Goal: Transaction & Acquisition: Purchase product/service

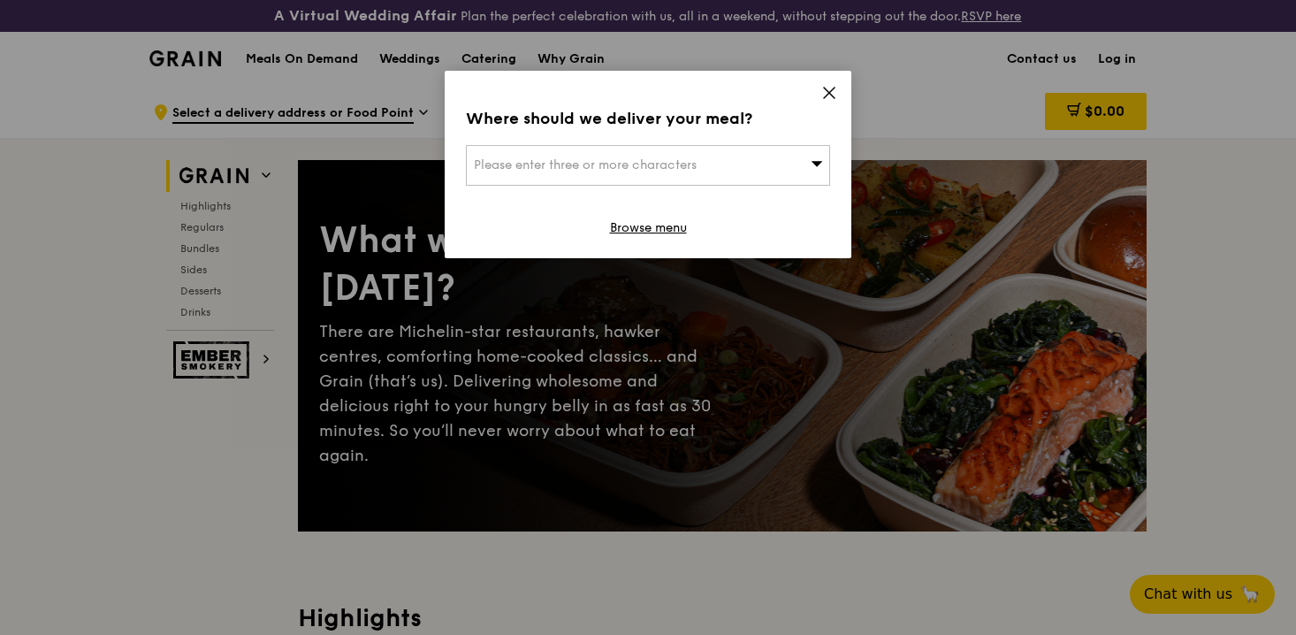
click at [826, 93] on icon at bounding box center [829, 93] width 16 height 16
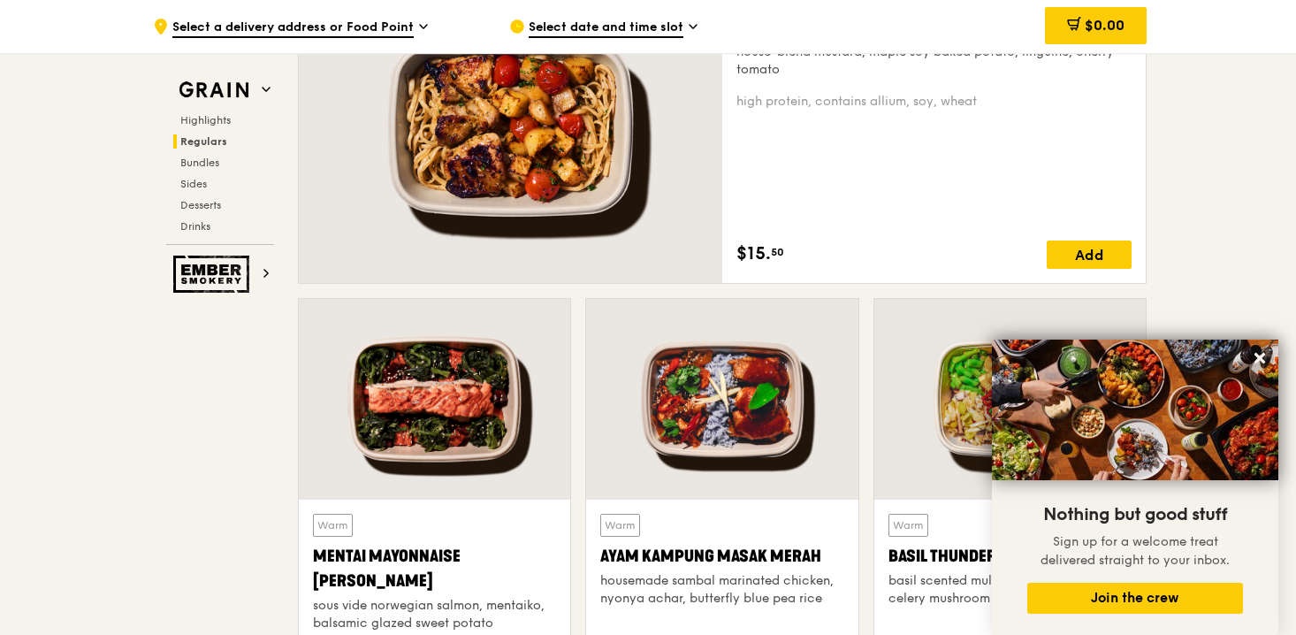
scroll to position [1356, 0]
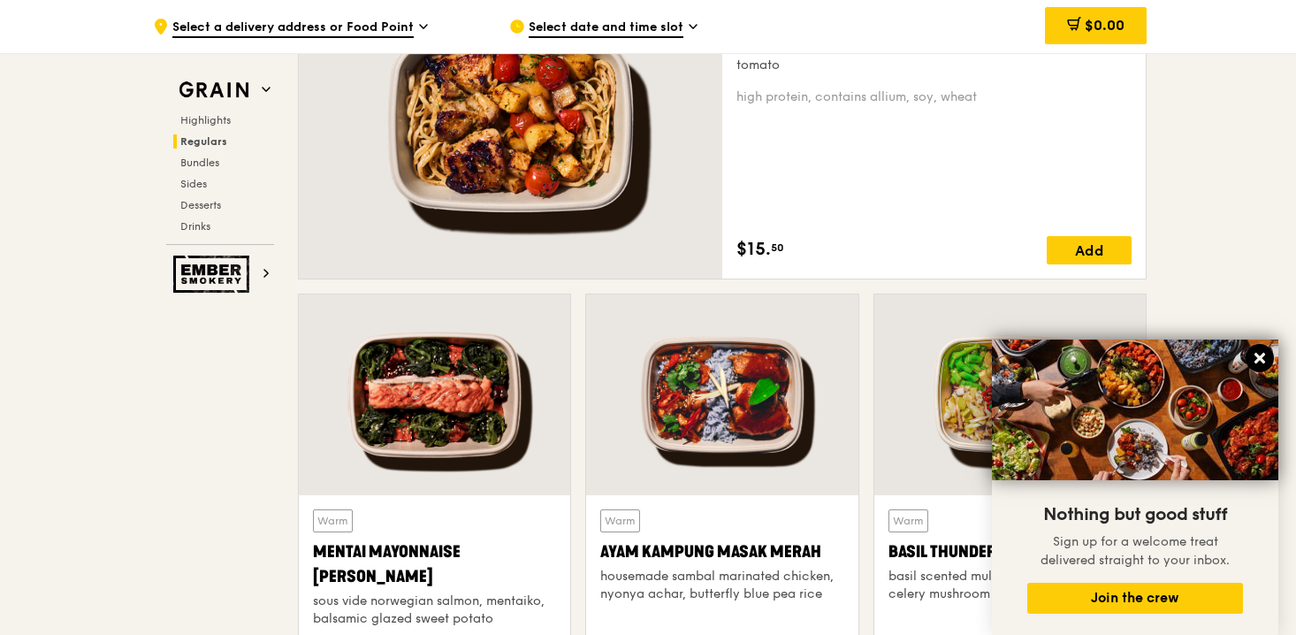
click at [1267, 359] on icon at bounding box center [1260, 358] width 16 height 16
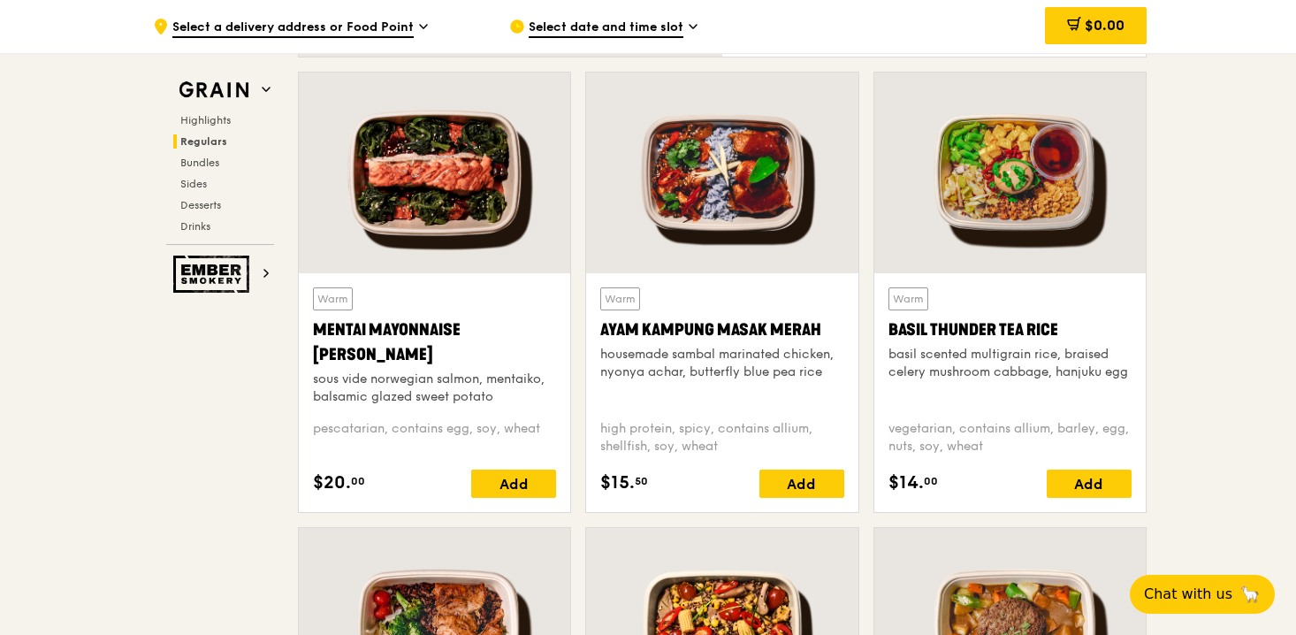
scroll to position [1543, 0]
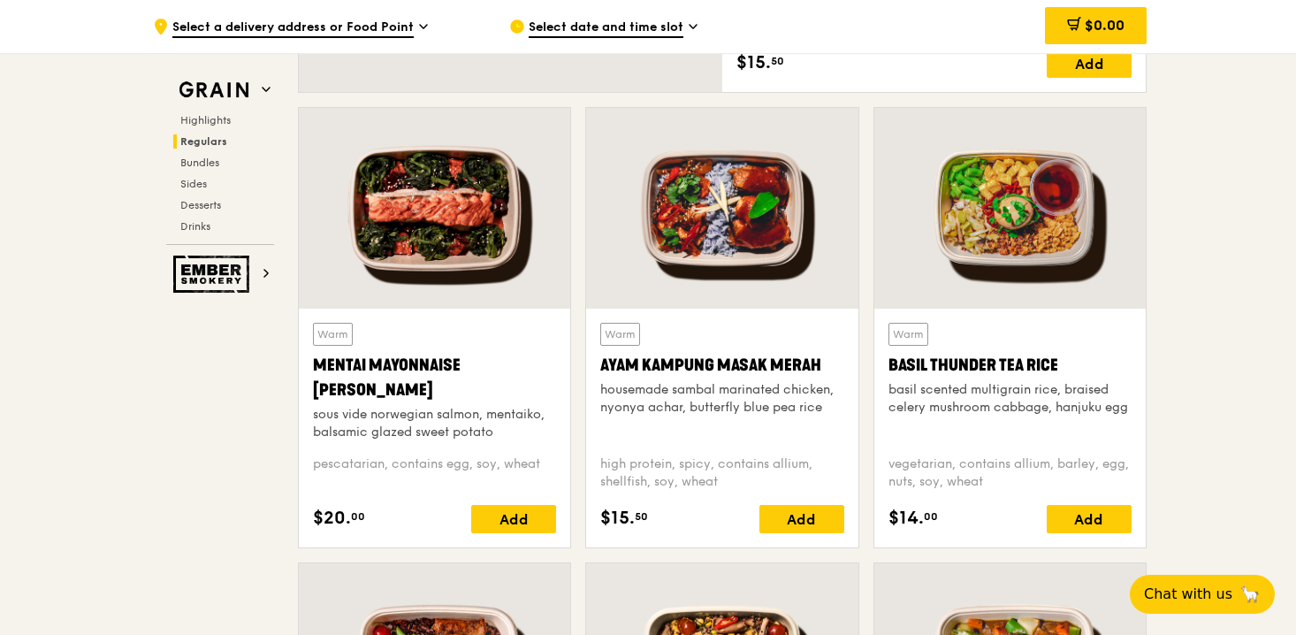
click at [1017, 271] on div at bounding box center [1009, 208] width 271 height 201
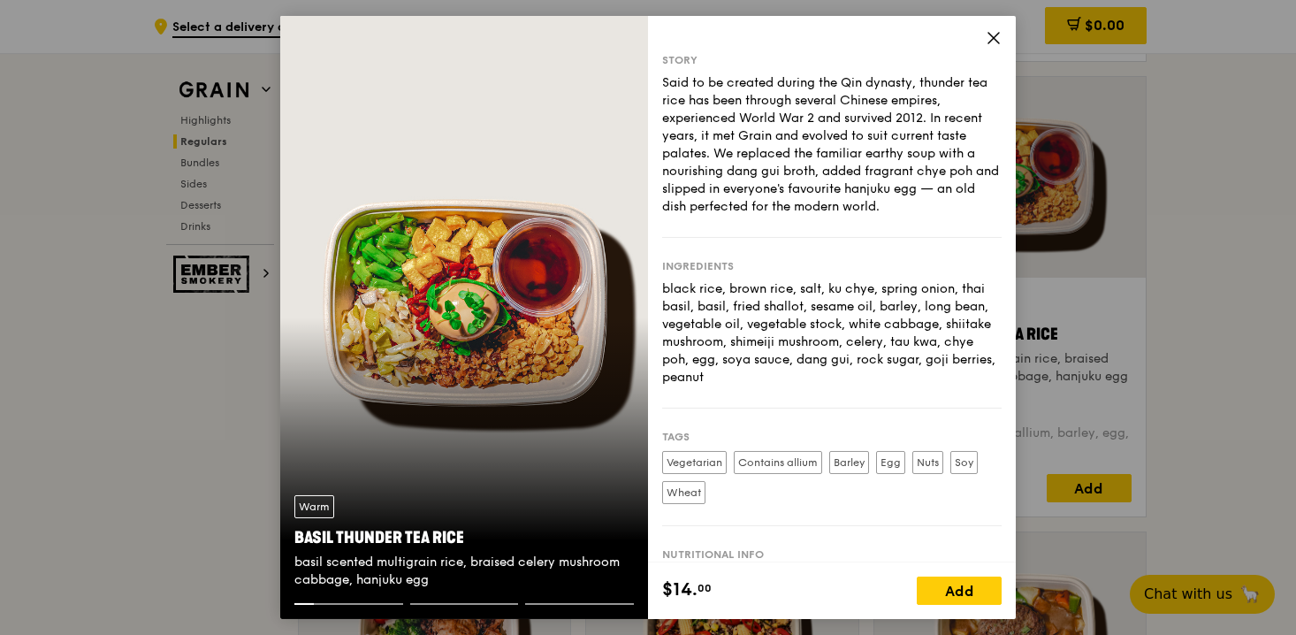
scroll to position [1587, 0]
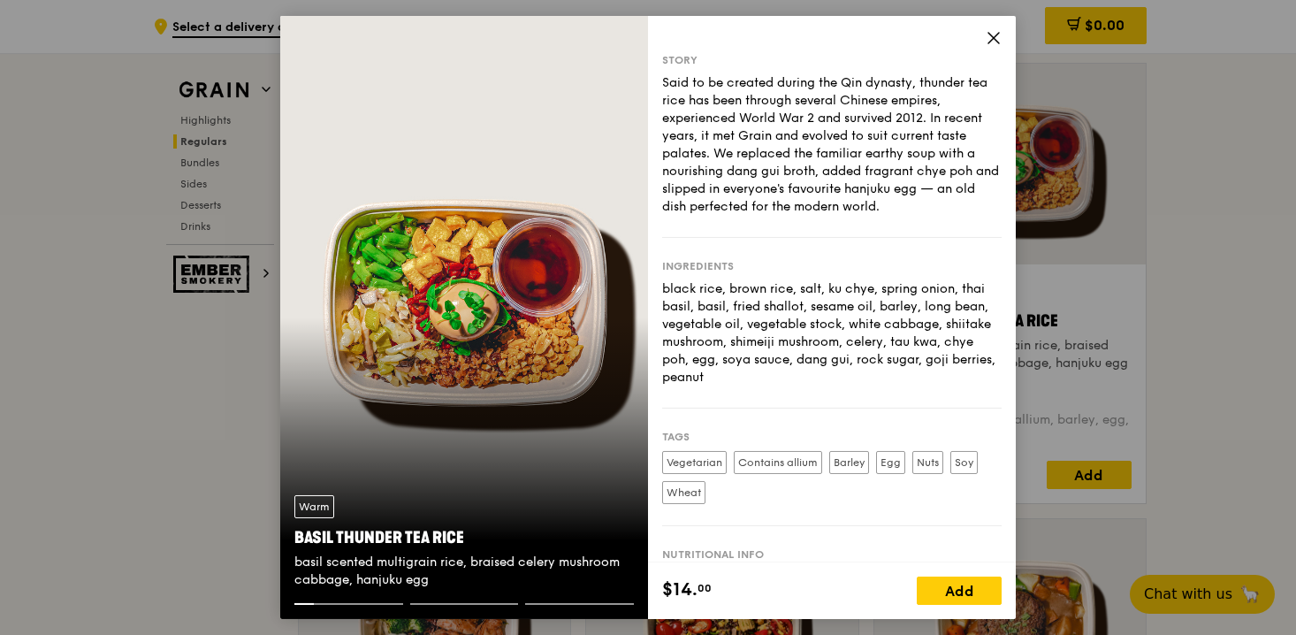
click at [627, 316] on div "Warm Basil Thunder Tea [PERSON_NAME] scented multigrain rice, braised celery mu…" at bounding box center [464, 317] width 368 height 603
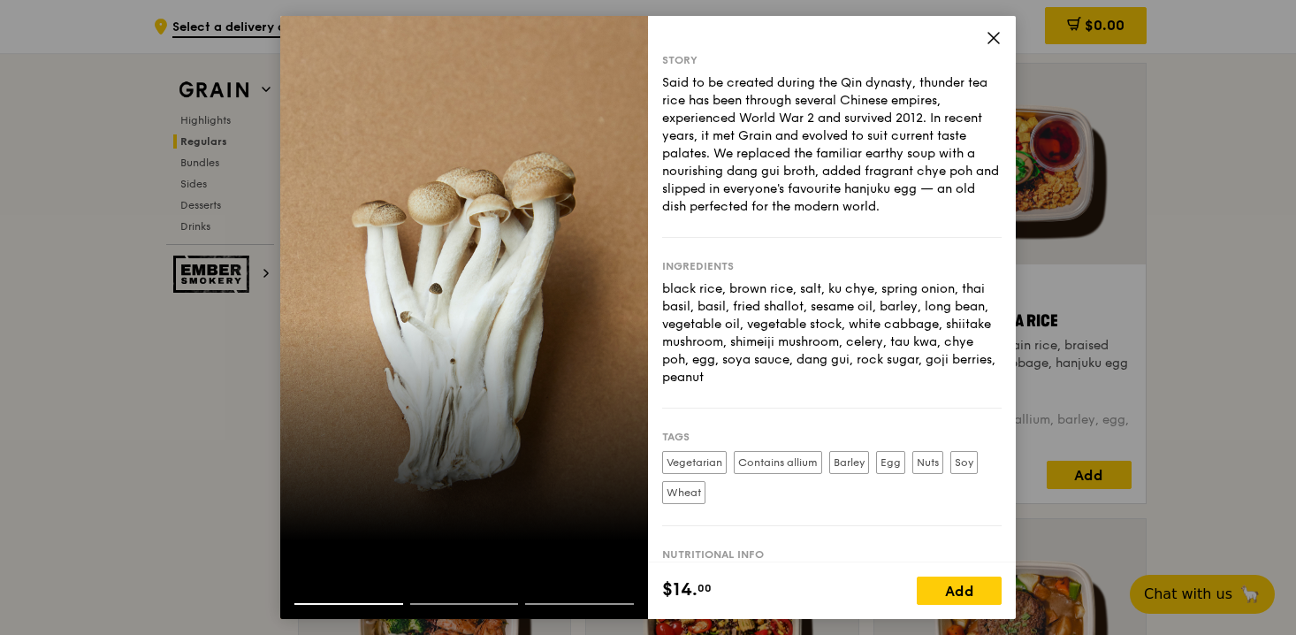
click at [589, 317] on div at bounding box center [464, 317] width 368 height 603
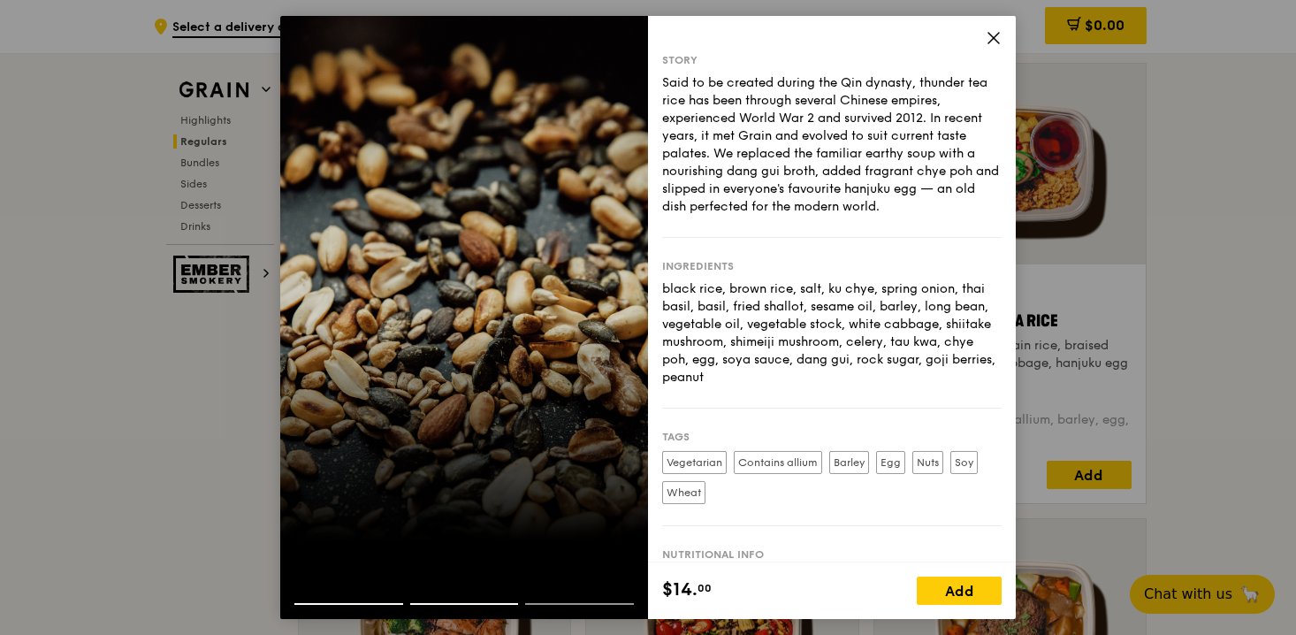
click at [589, 317] on div at bounding box center [464, 317] width 368 height 603
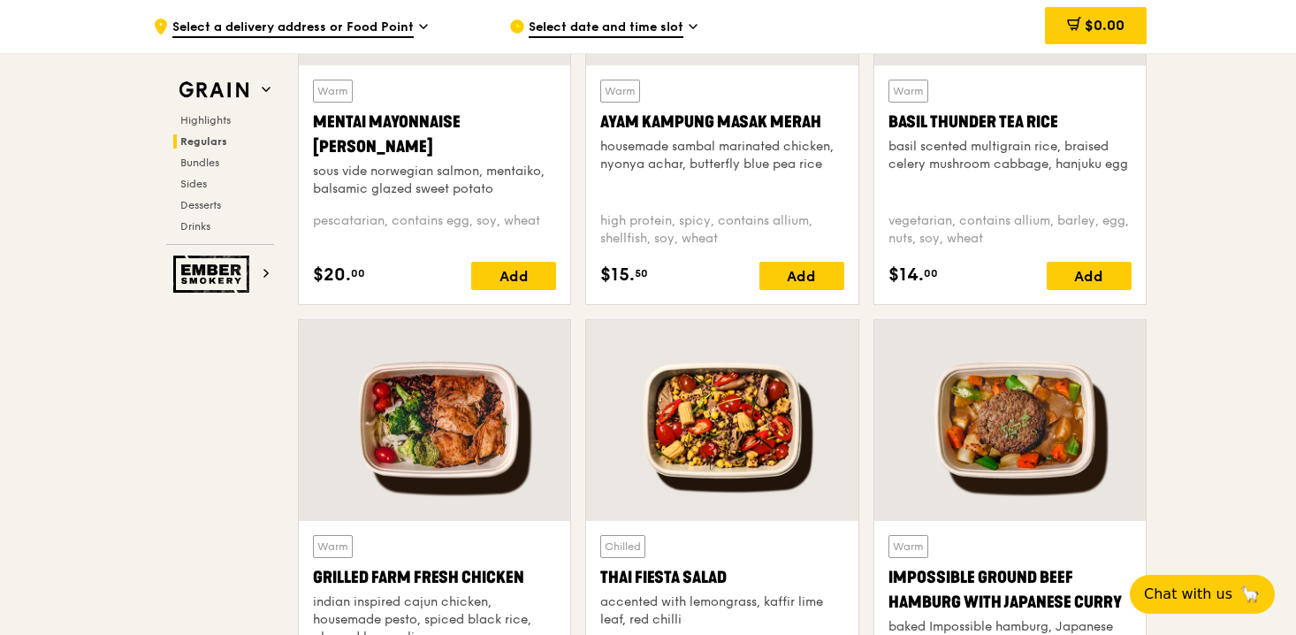
scroll to position [2029, 0]
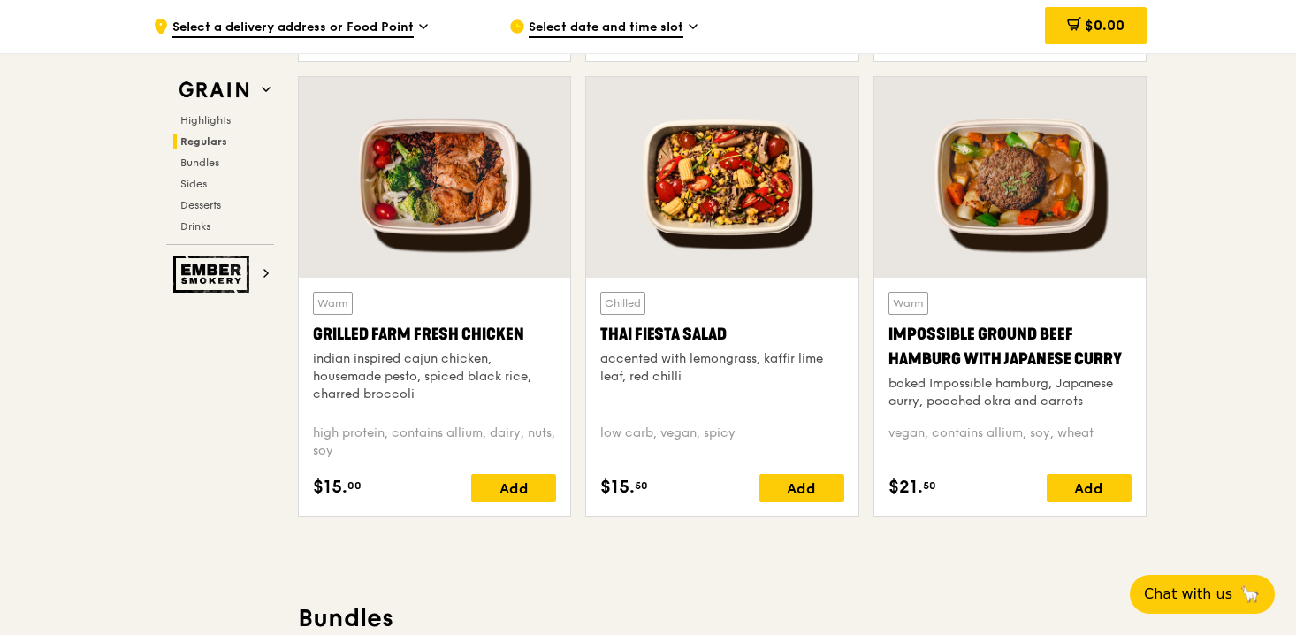
click at [972, 175] on div at bounding box center [1009, 177] width 271 height 201
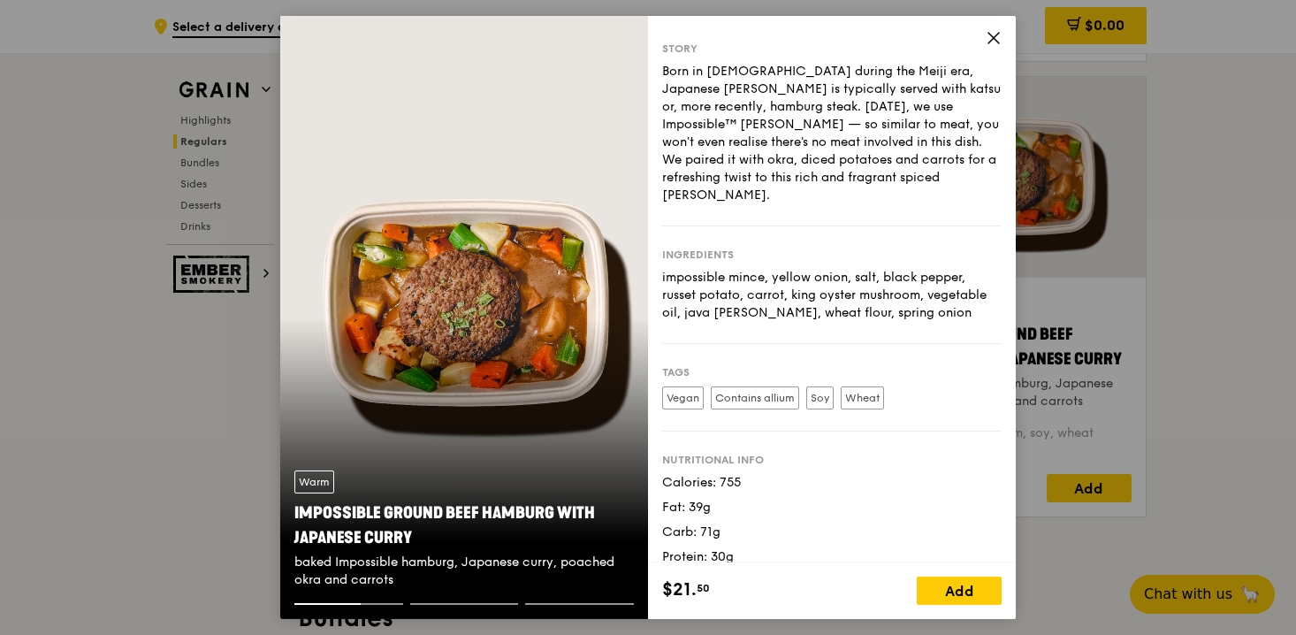
scroll to position [0, 0]
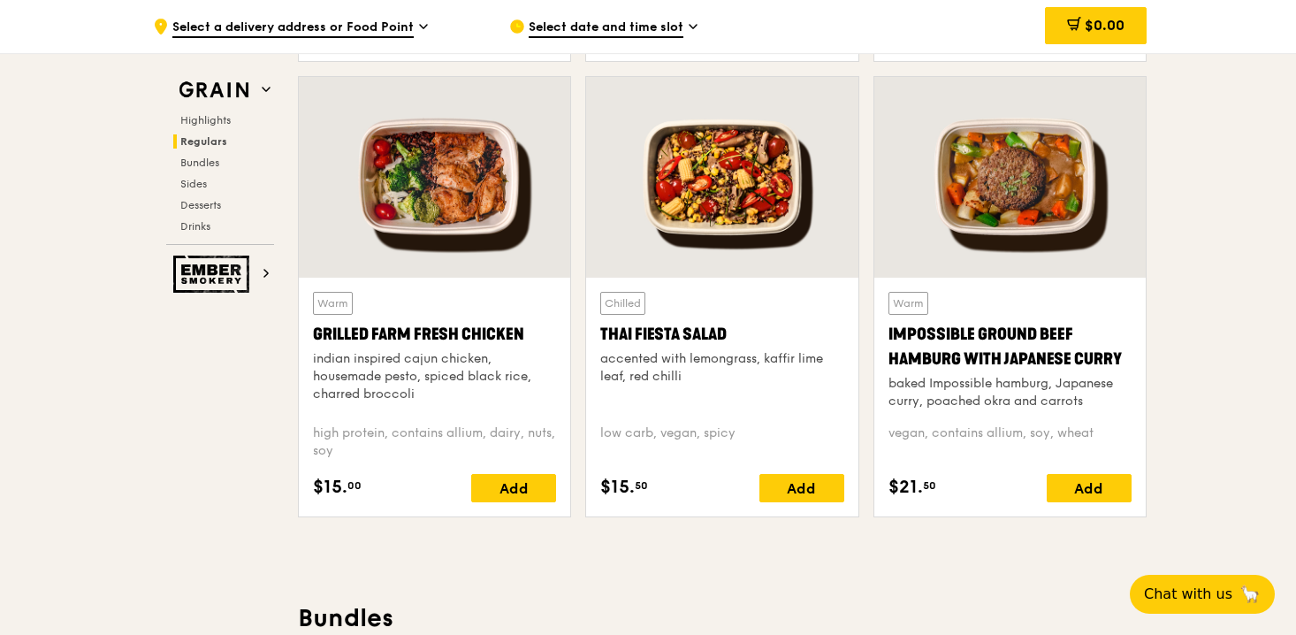
click at [706, 183] on div at bounding box center [721, 177] width 271 height 201
click at [1011, 224] on div at bounding box center [1009, 177] width 271 height 201
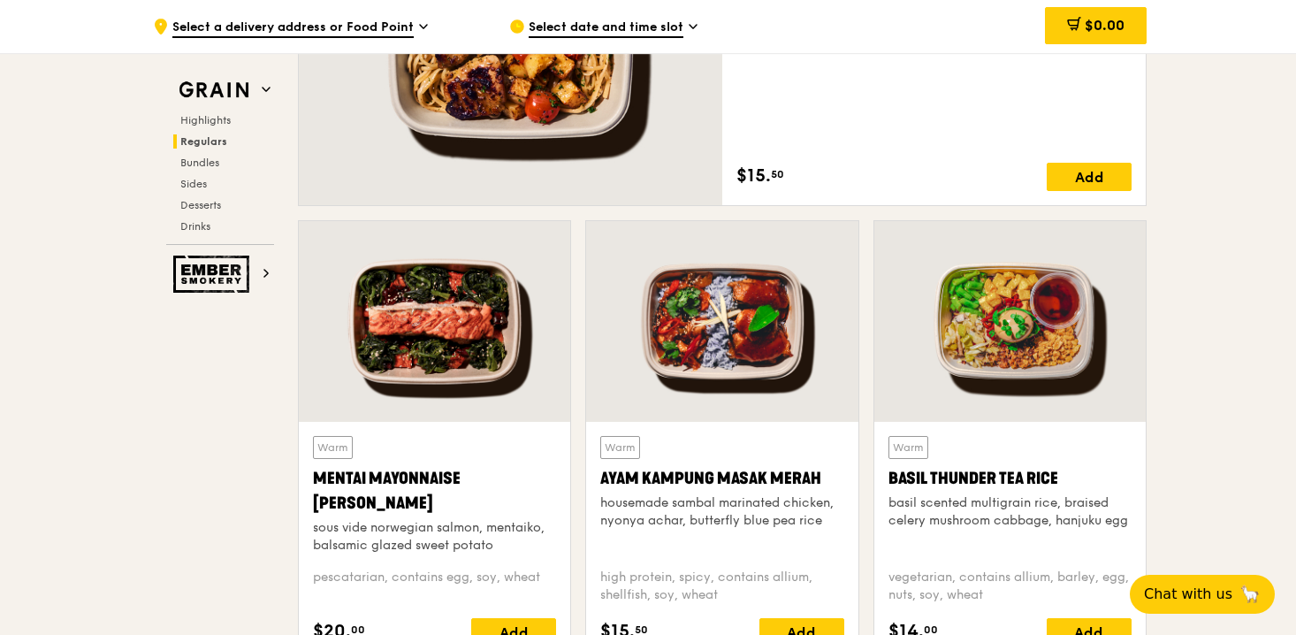
scroll to position [1425, 0]
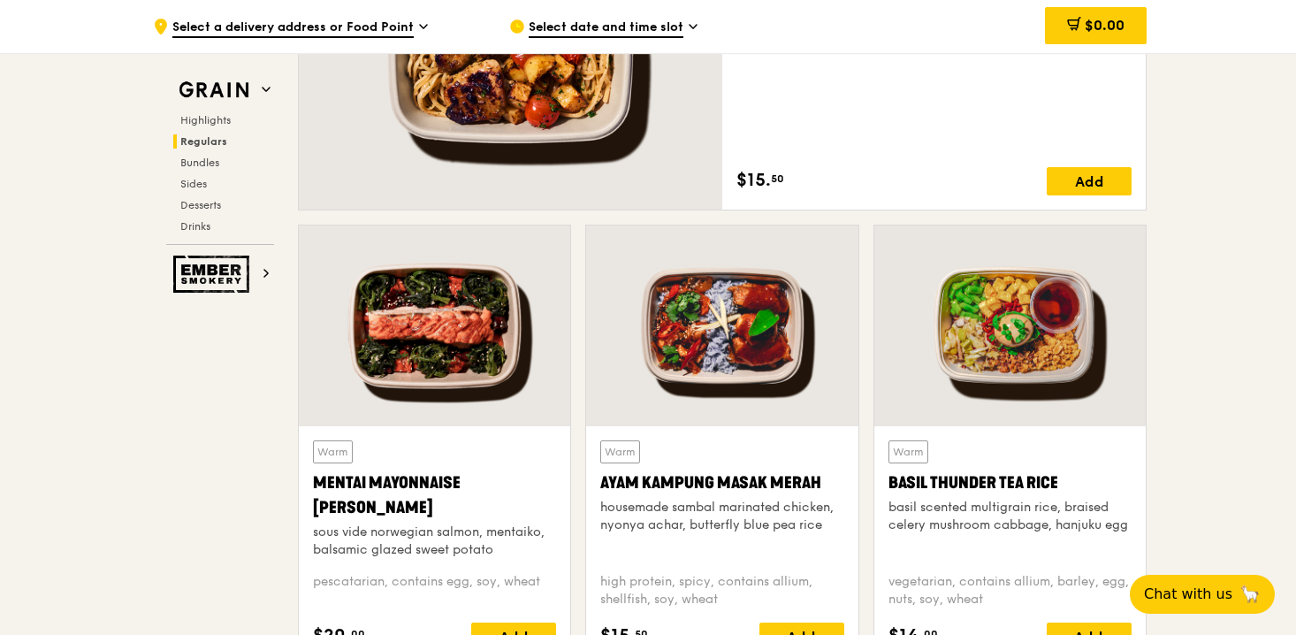
click at [997, 326] on div at bounding box center [1009, 325] width 271 height 201
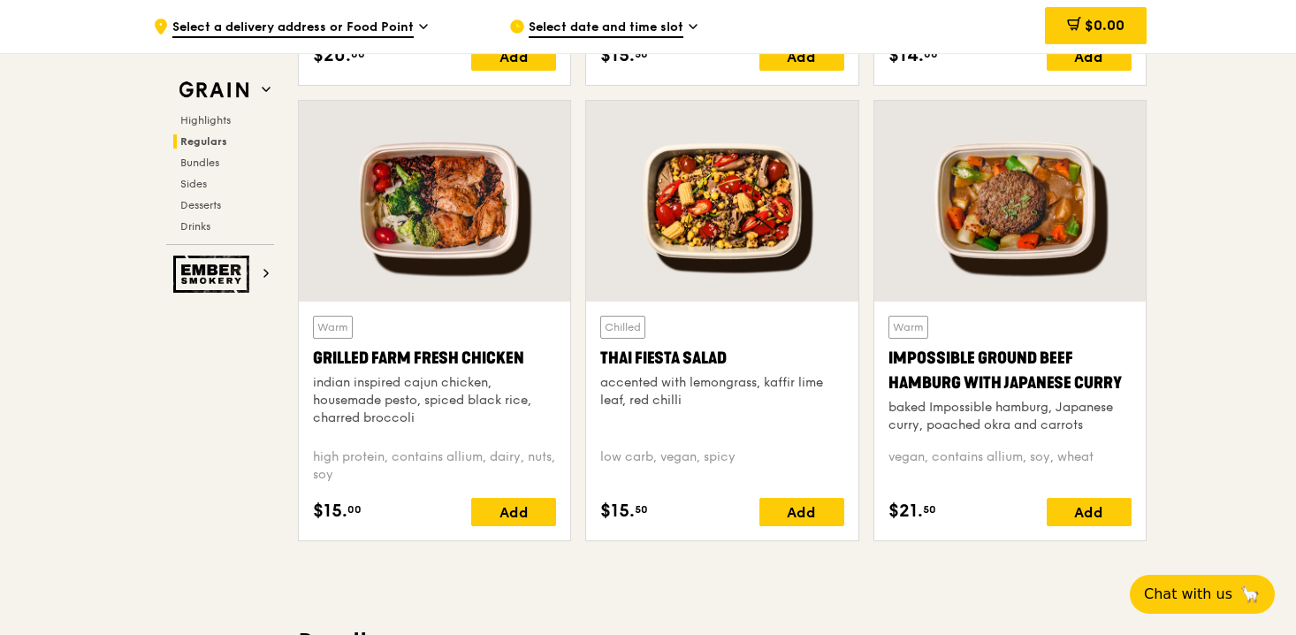
scroll to position [2019, 0]
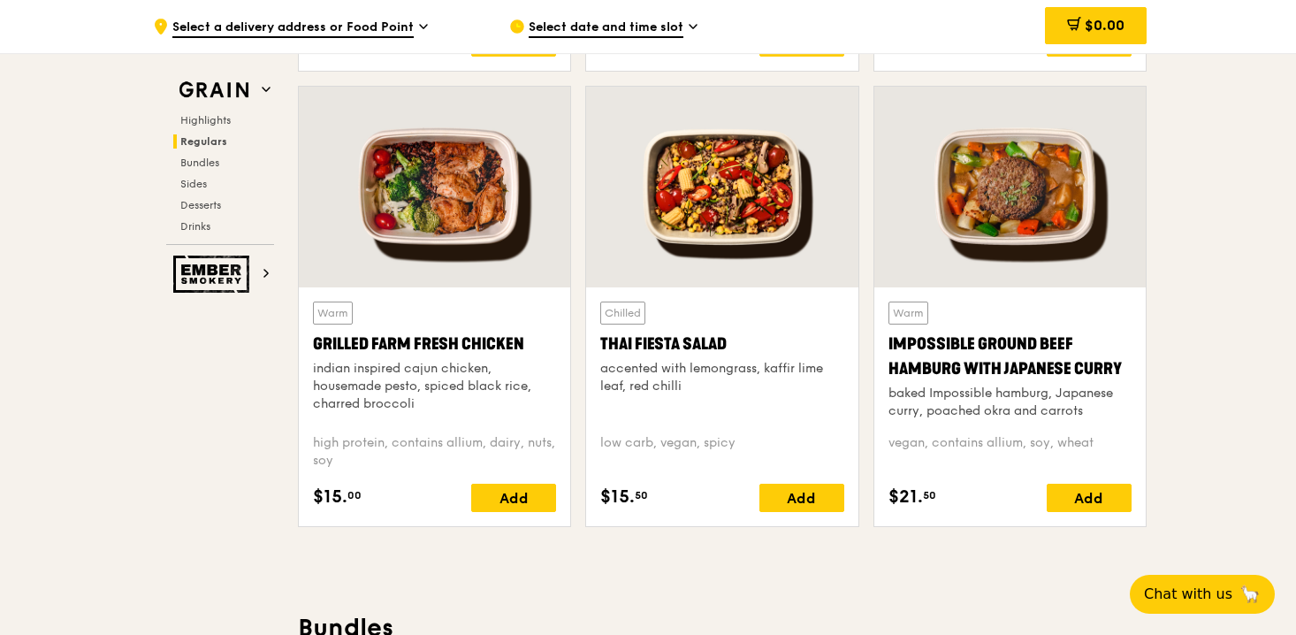
click at [740, 198] on div at bounding box center [721, 187] width 271 height 201
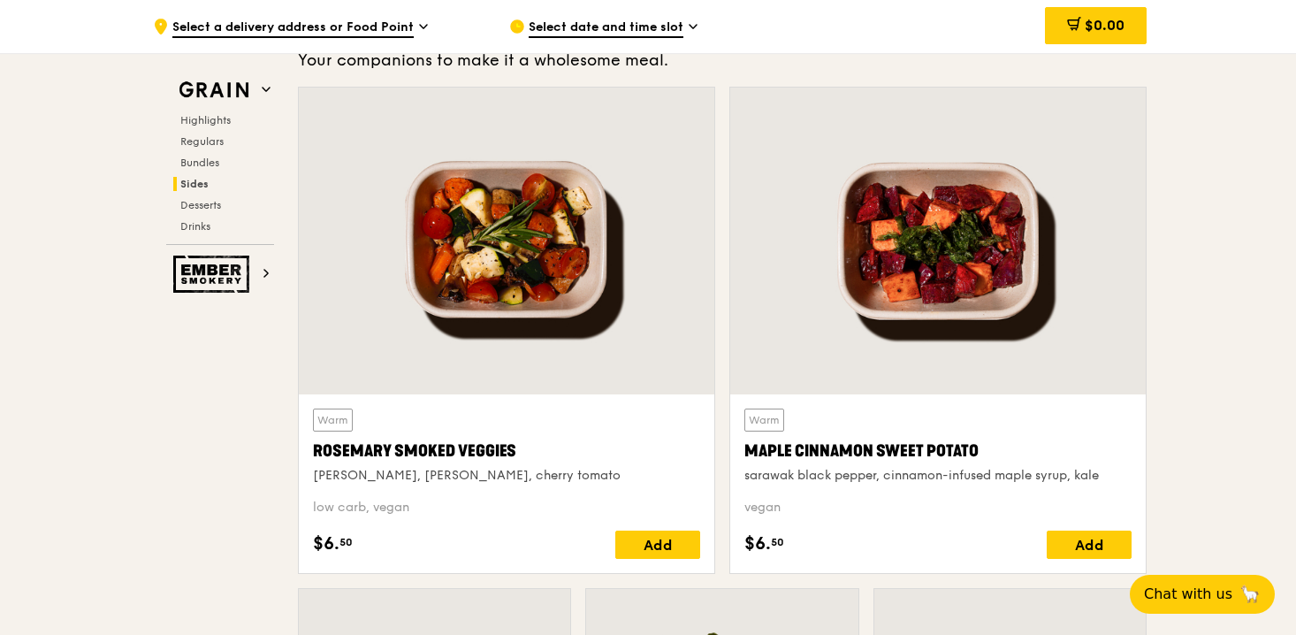
scroll to position [4013, 0]
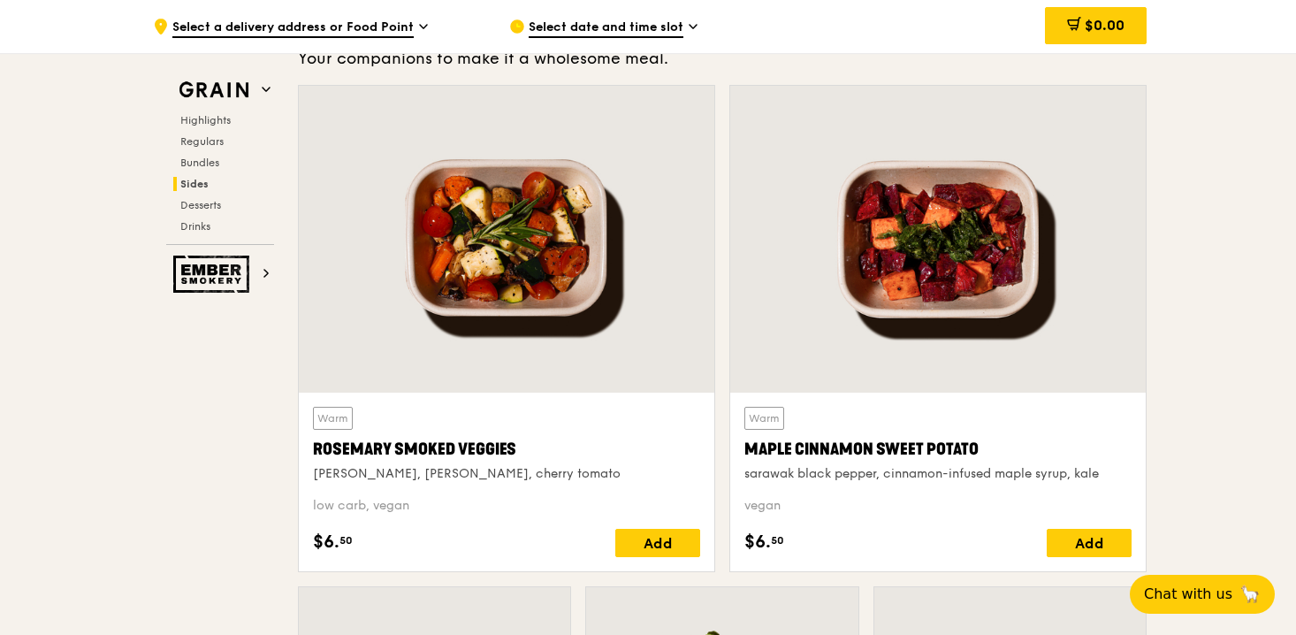
click at [577, 288] on div at bounding box center [507, 239] width 416 height 307
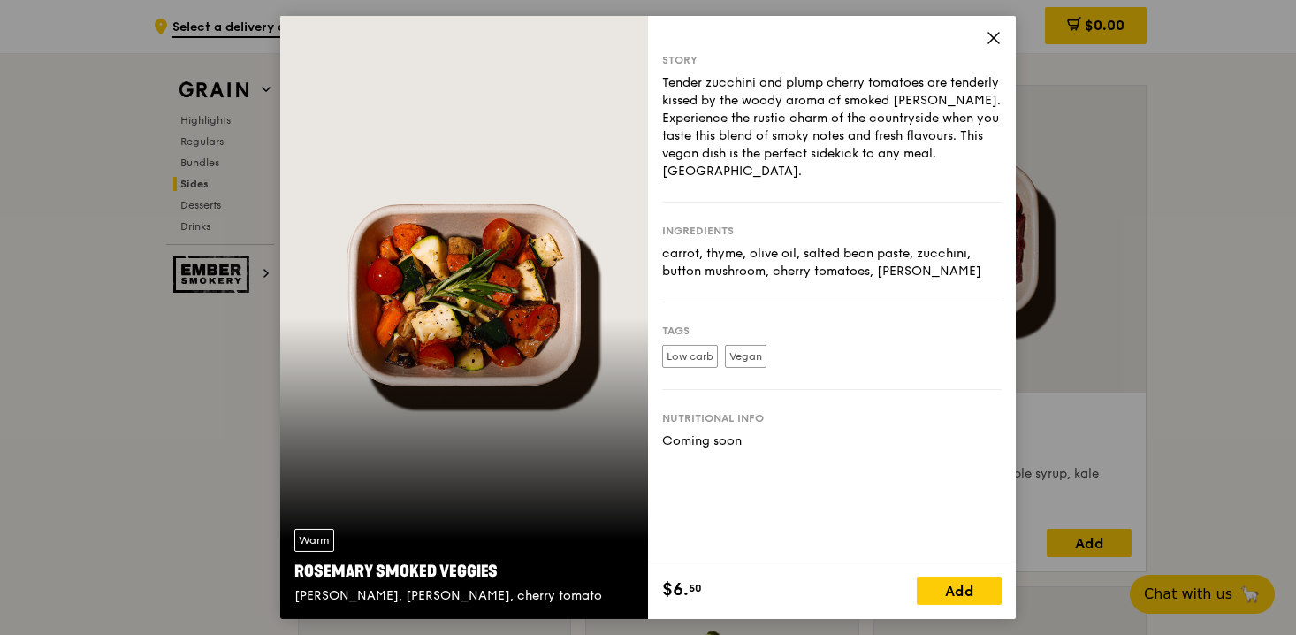
click at [986, 34] on icon at bounding box center [994, 38] width 16 height 16
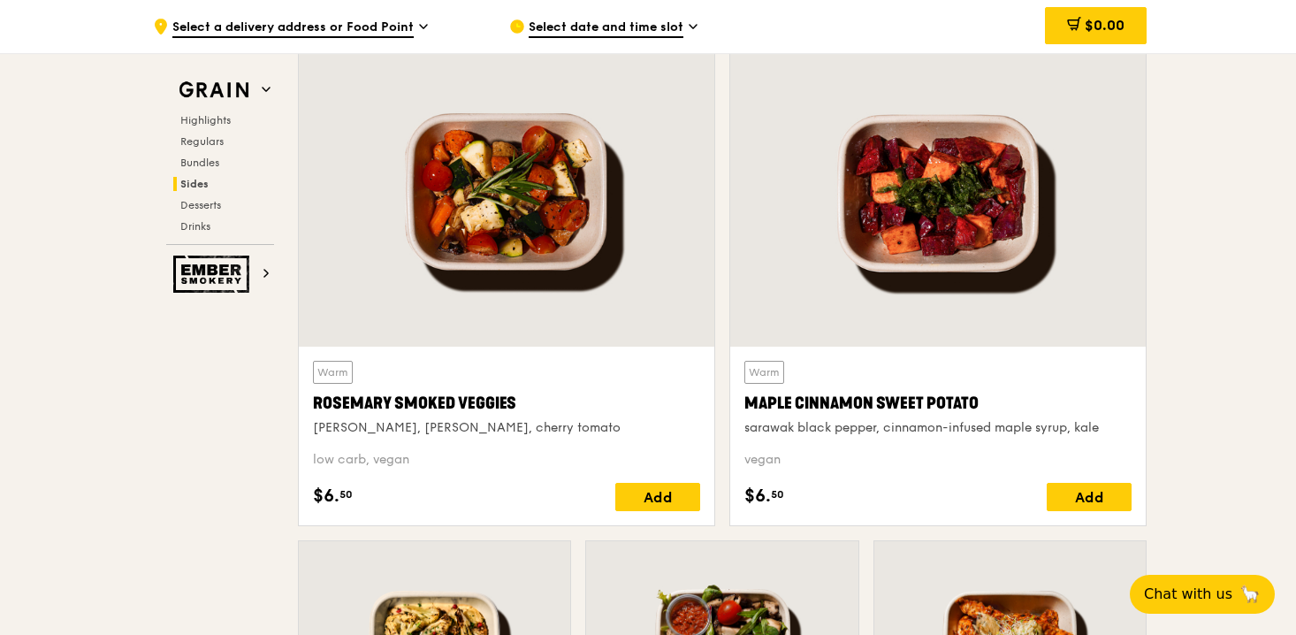
scroll to position [4057, 0]
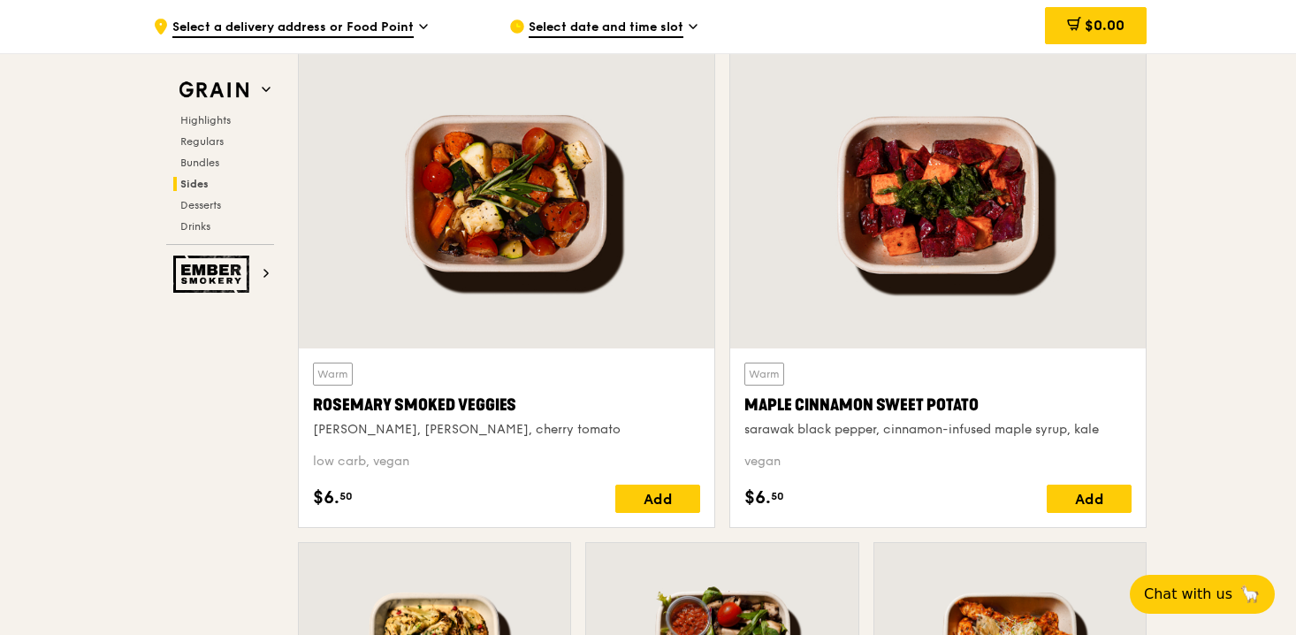
click at [957, 191] on div at bounding box center [938, 195] width 416 height 307
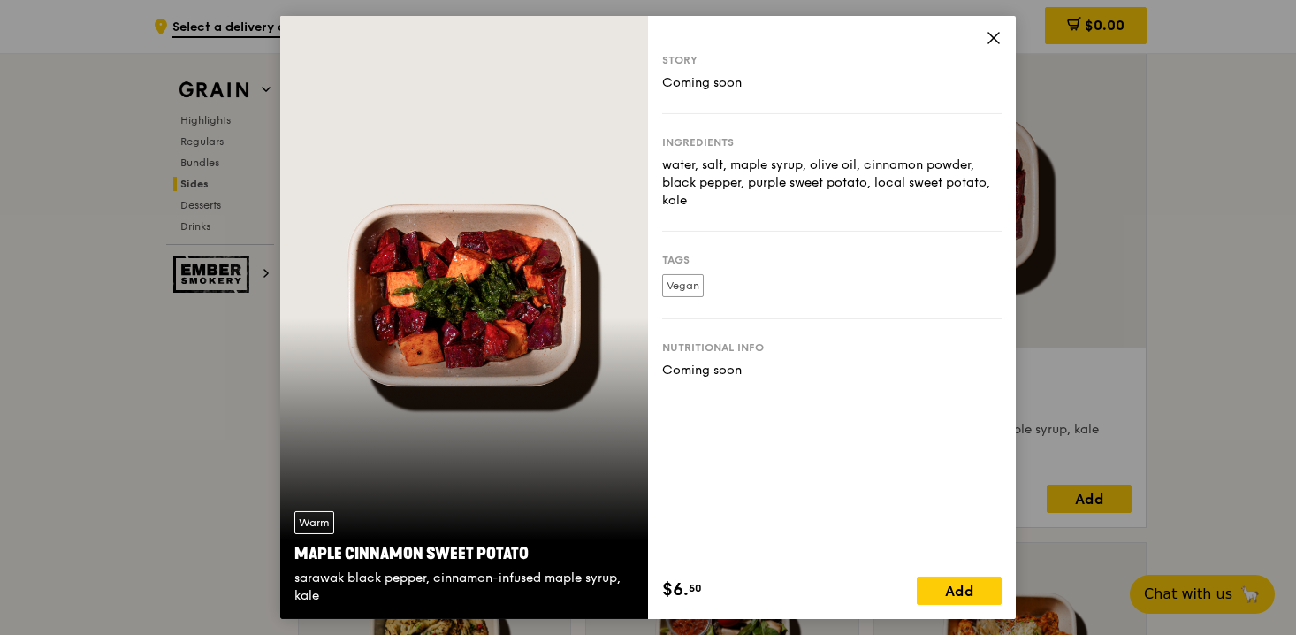
click at [987, 38] on icon at bounding box center [994, 38] width 16 height 16
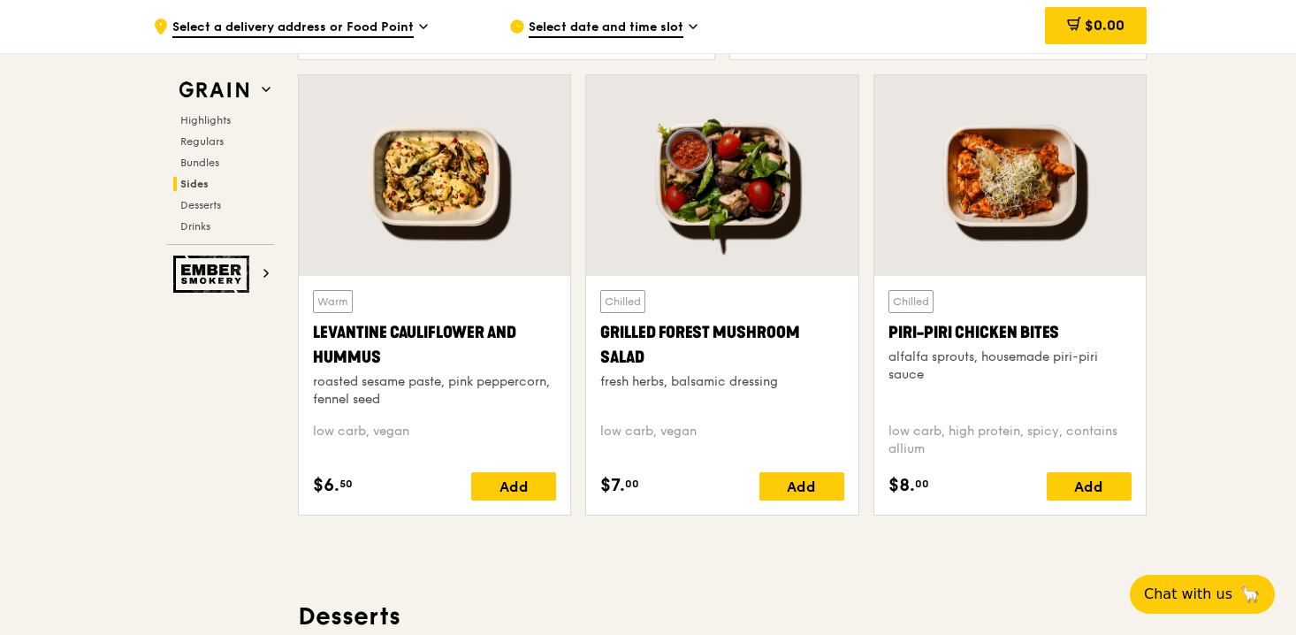
scroll to position [4543, 0]
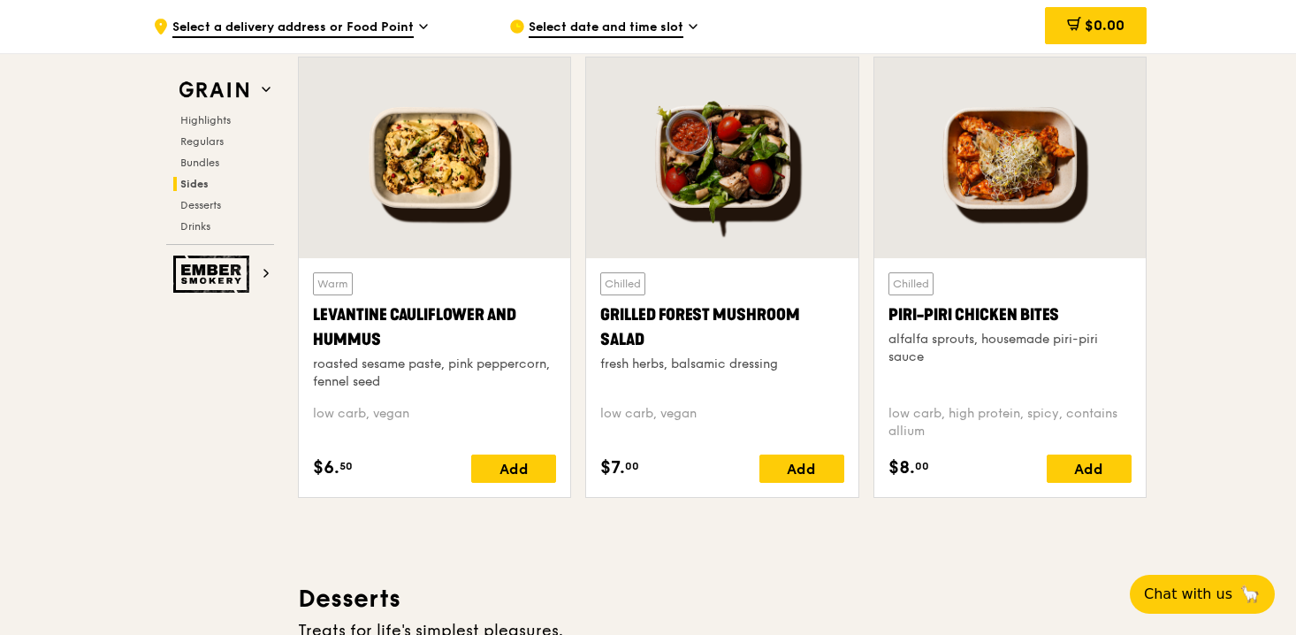
click at [809, 180] on div at bounding box center [721, 157] width 271 height 201
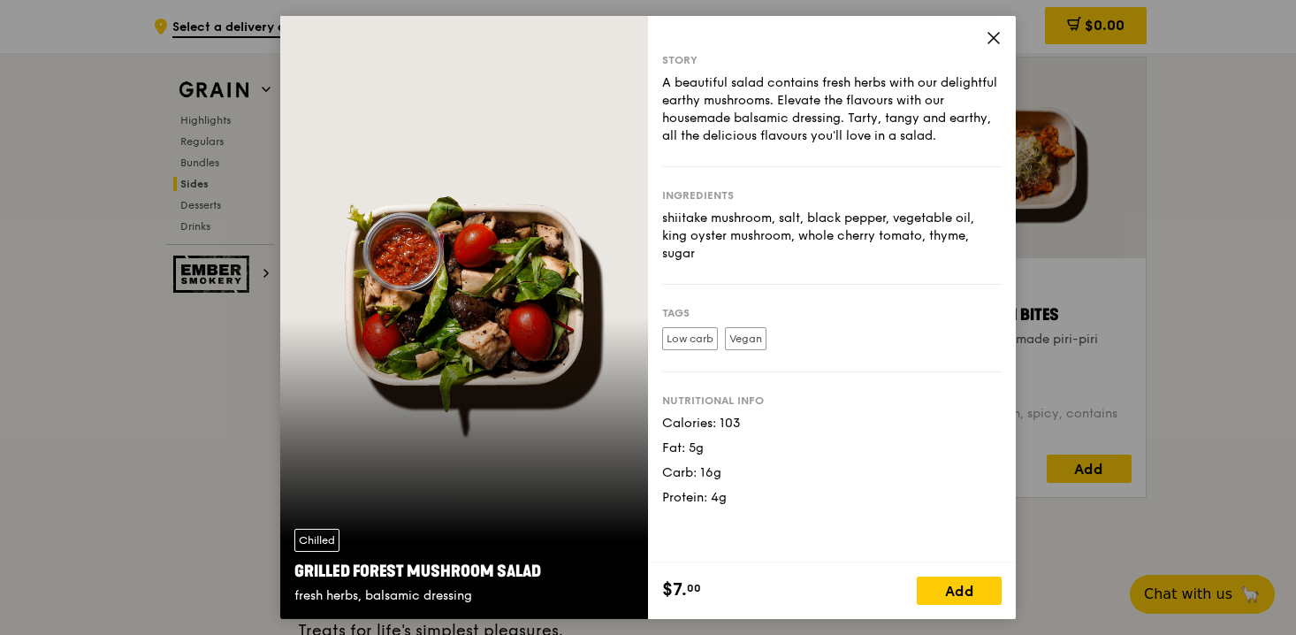
click at [990, 38] on icon at bounding box center [994, 38] width 16 height 16
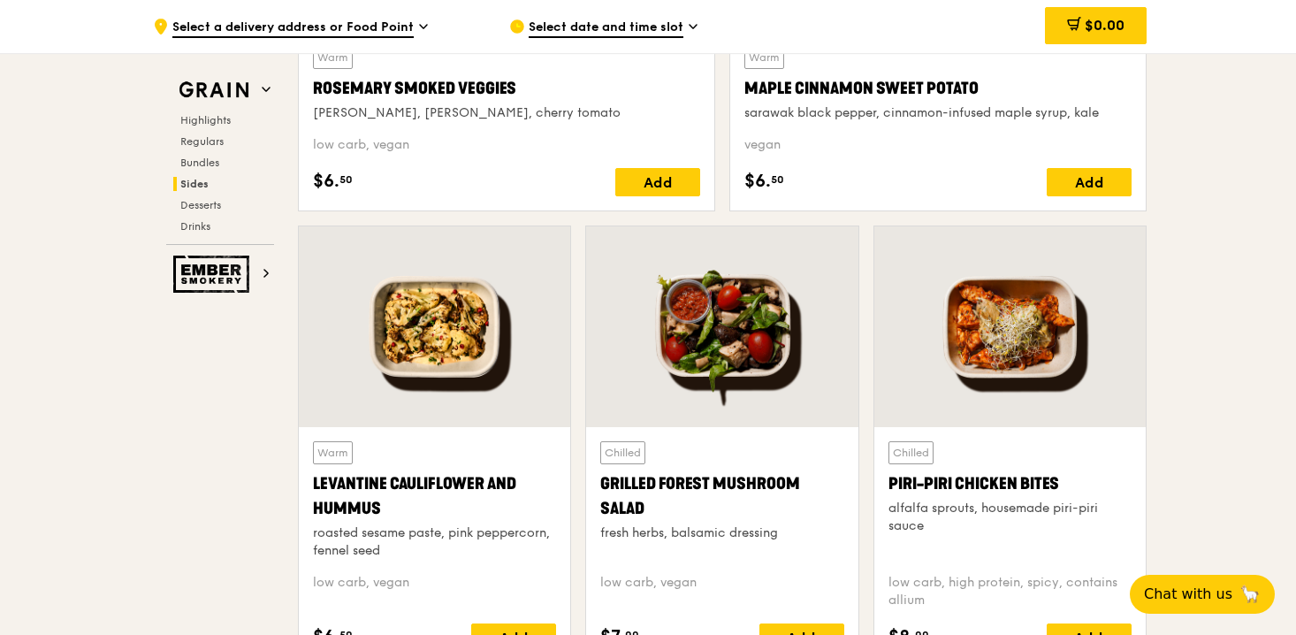
scroll to position [4375, 0]
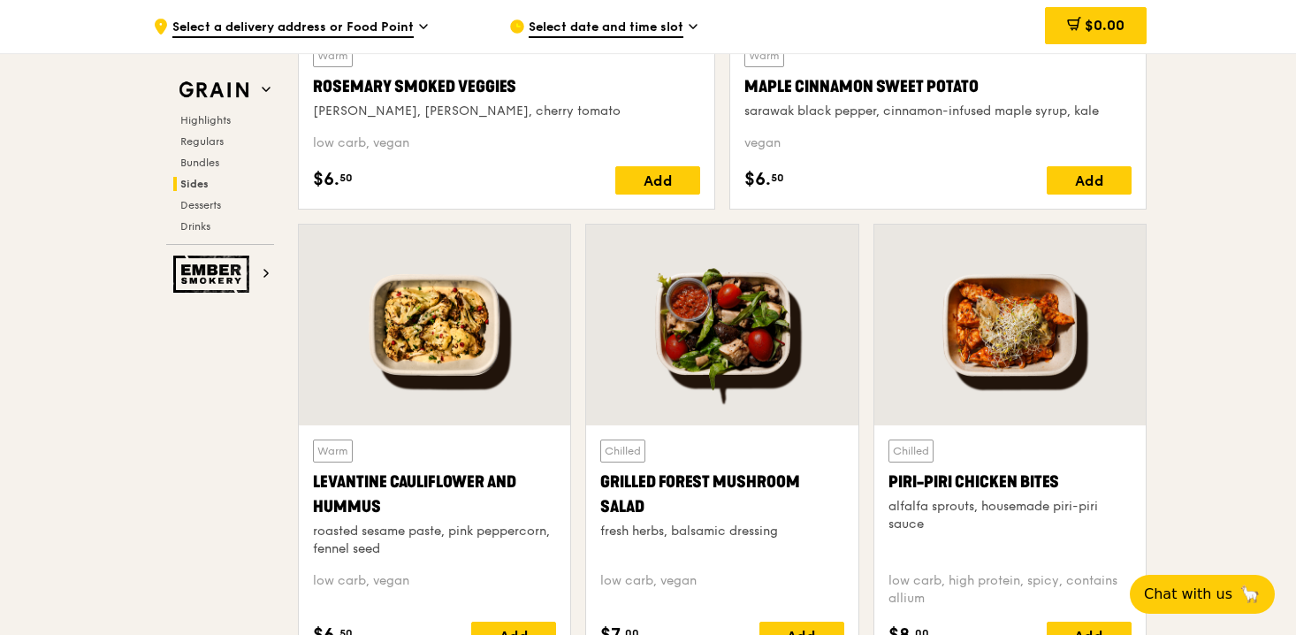
click at [686, 343] on div at bounding box center [721, 325] width 271 height 201
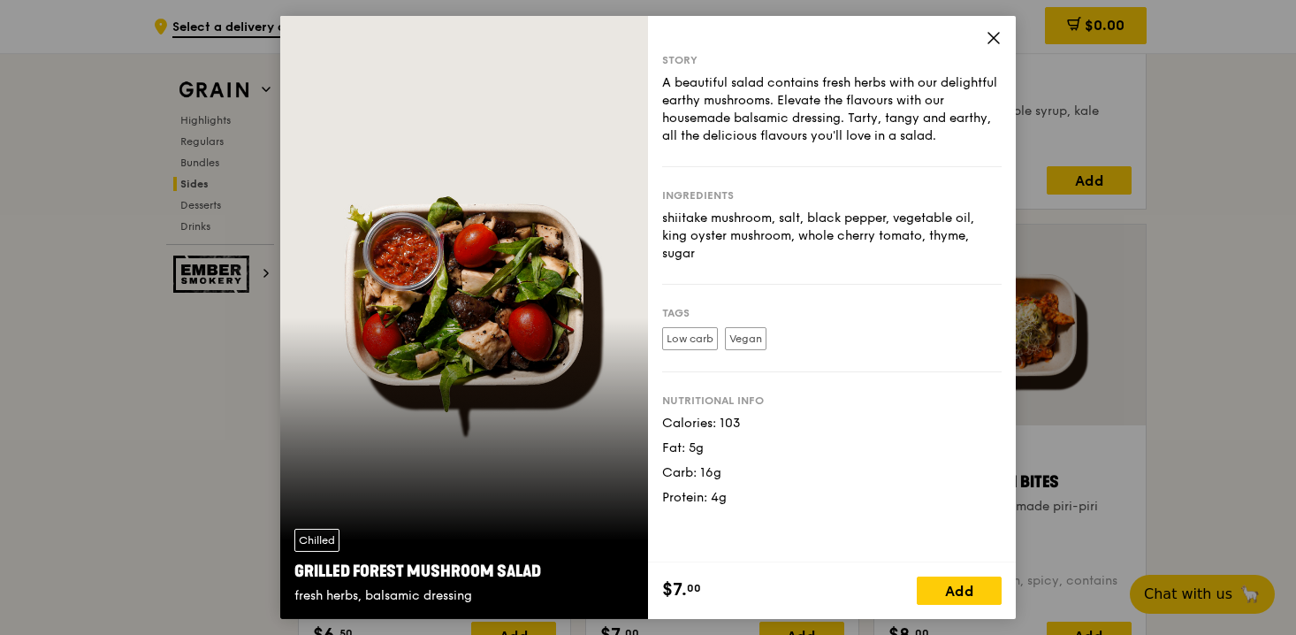
click at [1181, 339] on div "Chilled Grilled Forest Mushroom Salad fresh herbs, balsamic dressing Story A be…" at bounding box center [648, 317] width 1296 height 635
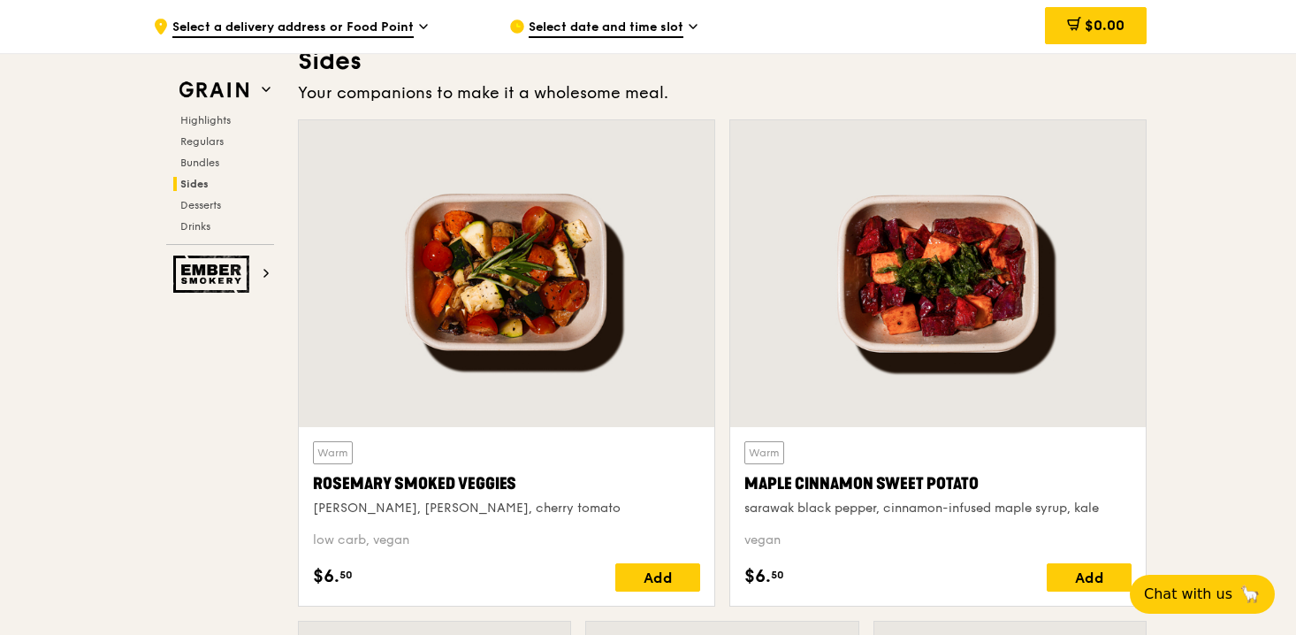
scroll to position [3975, 0]
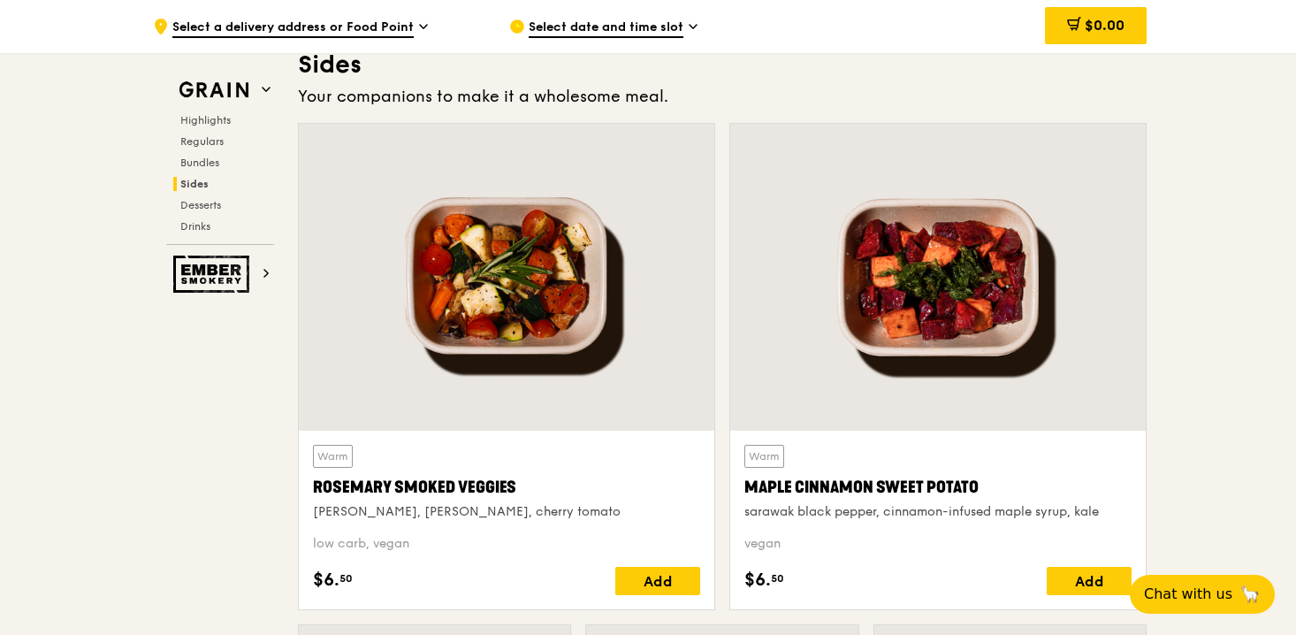
click at [427, 301] on div at bounding box center [507, 277] width 416 height 307
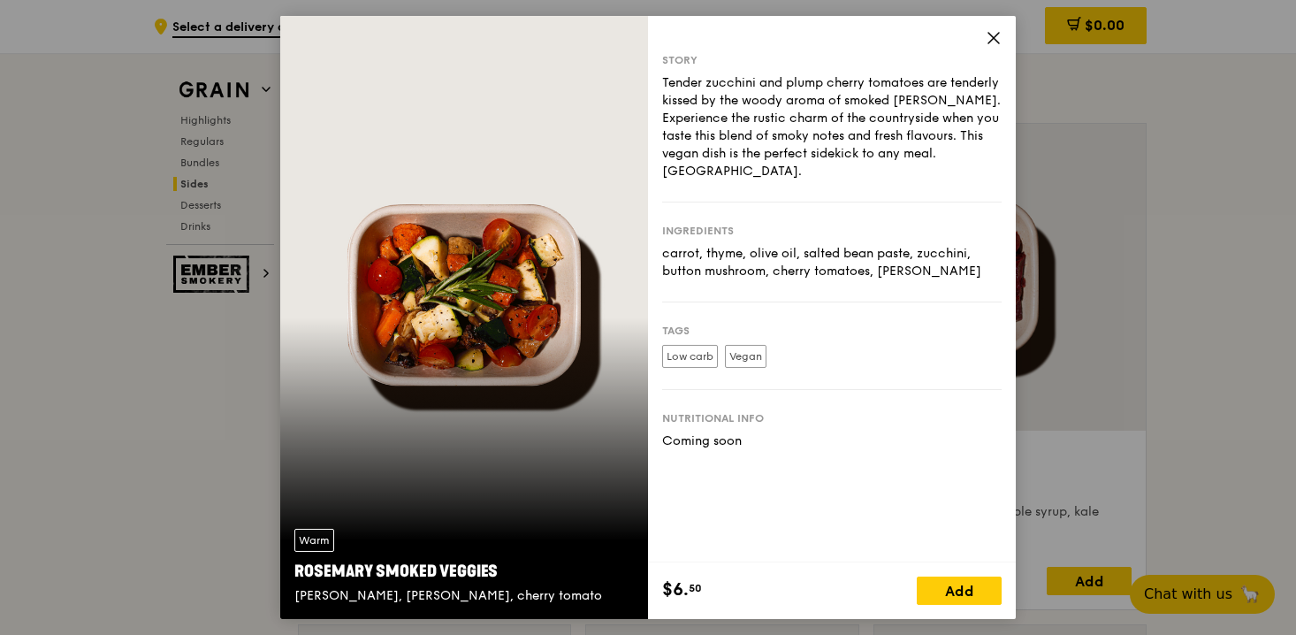
click at [1161, 337] on div "Warm [PERSON_NAME] Smoked Veggies [PERSON_NAME], cherry tomato Story Tender zuc…" at bounding box center [648, 317] width 1296 height 635
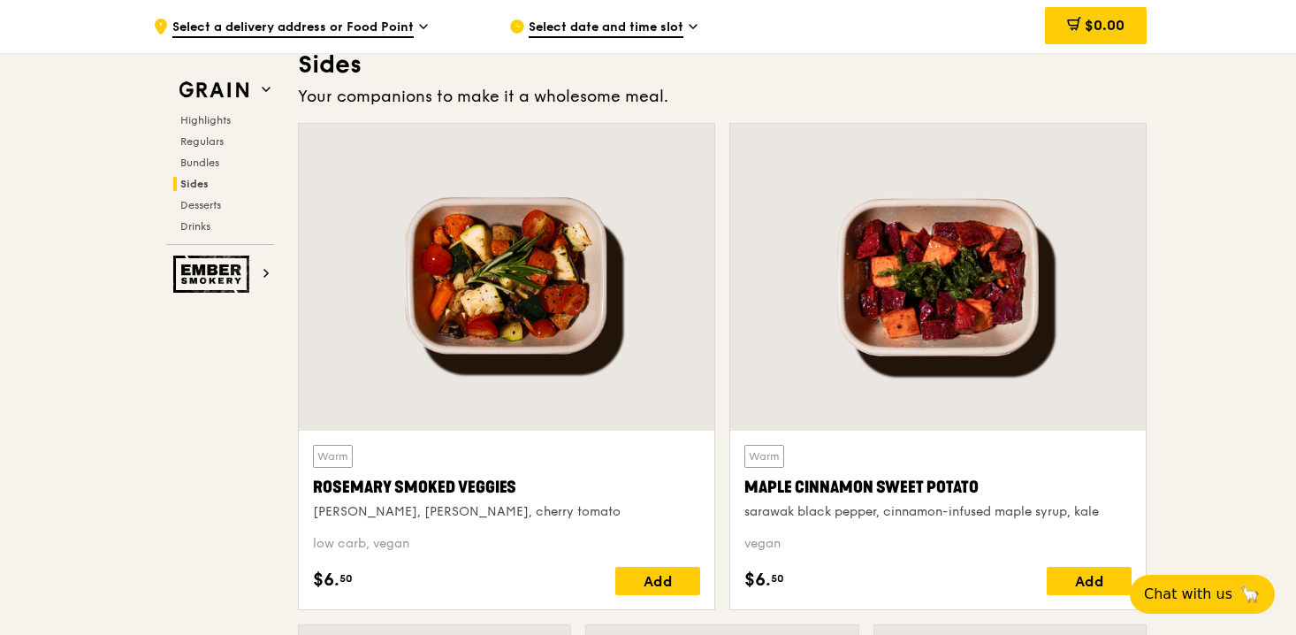
click at [943, 288] on div at bounding box center [938, 277] width 416 height 307
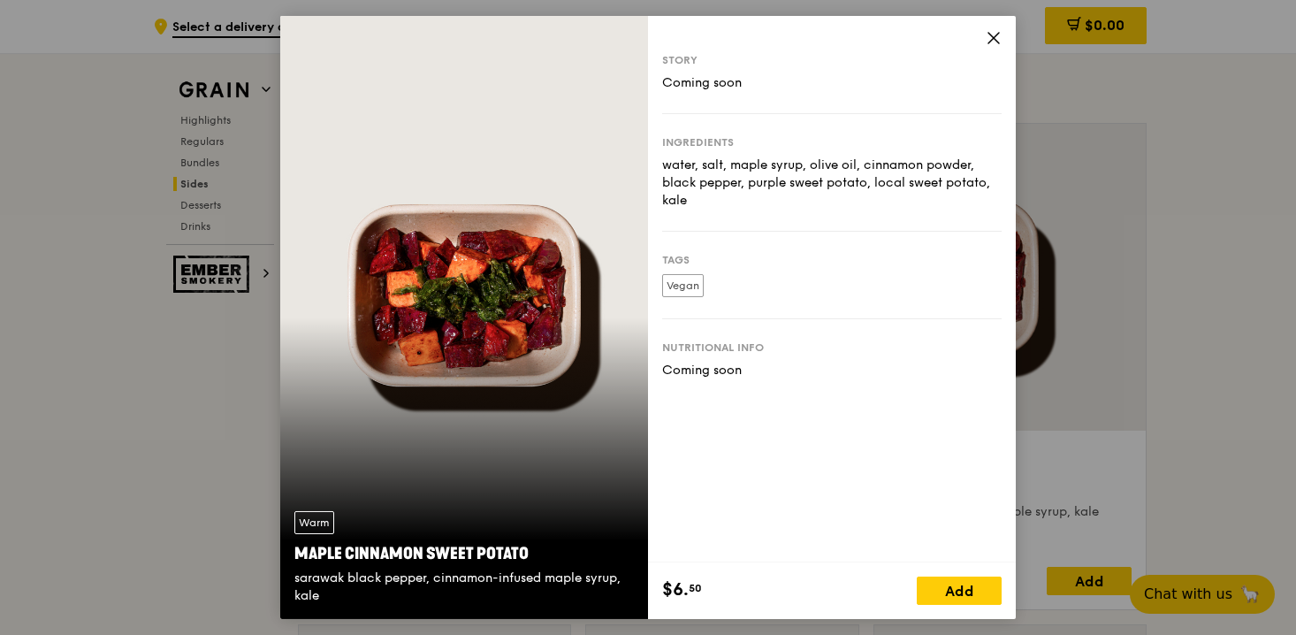
click at [1202, 263] on div "Warm Maple Cinnamon Sweet Potato sarawak black pepper, cinnamon-infused maple s…" at bounding box center [648, 317] width 1296 height 635
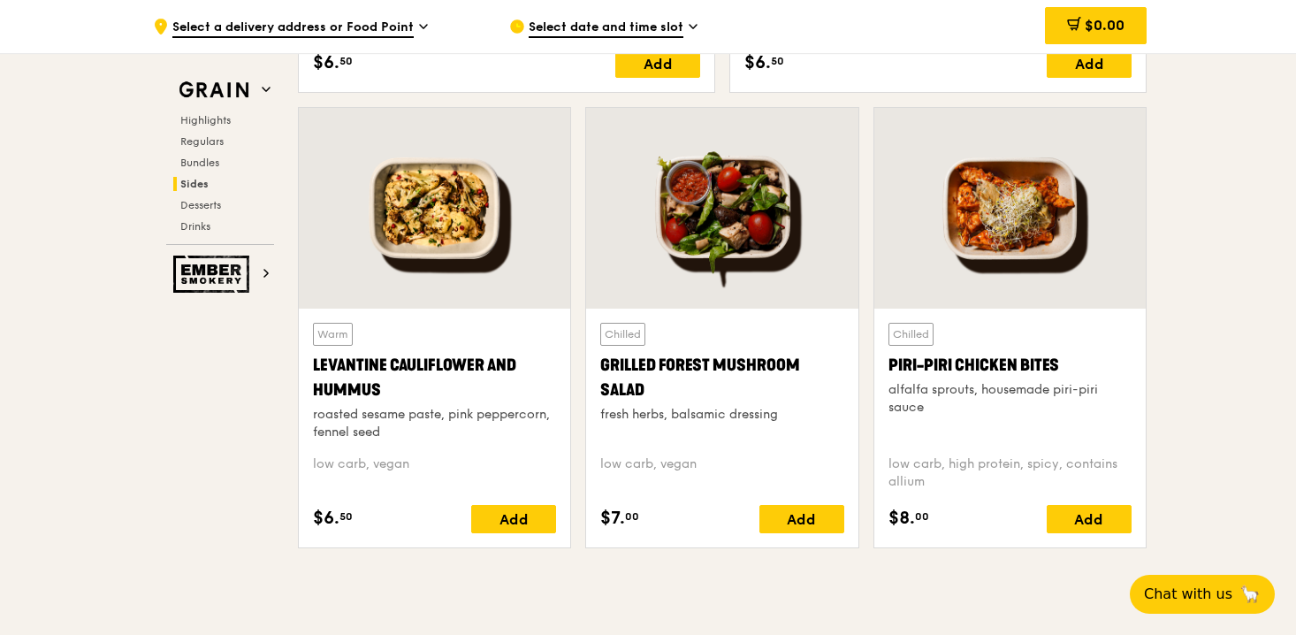
scroll to position [4497, 0]
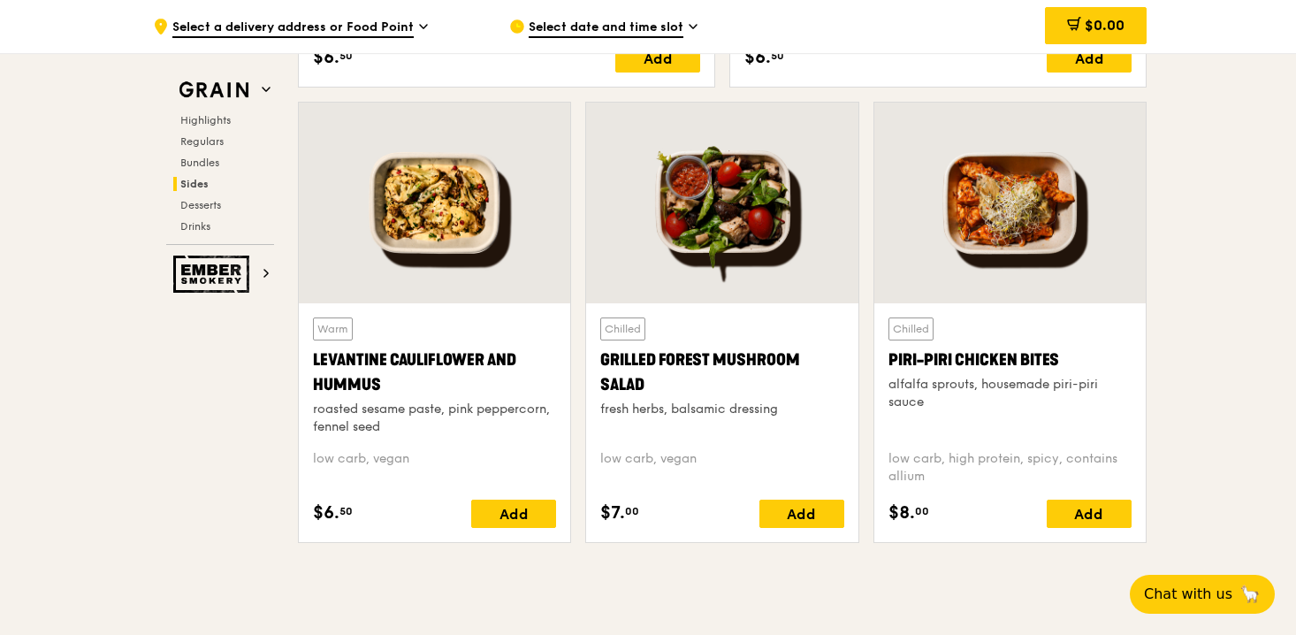
click at [724, 235] on div at bounding box center [721, 203] width 271 height 201
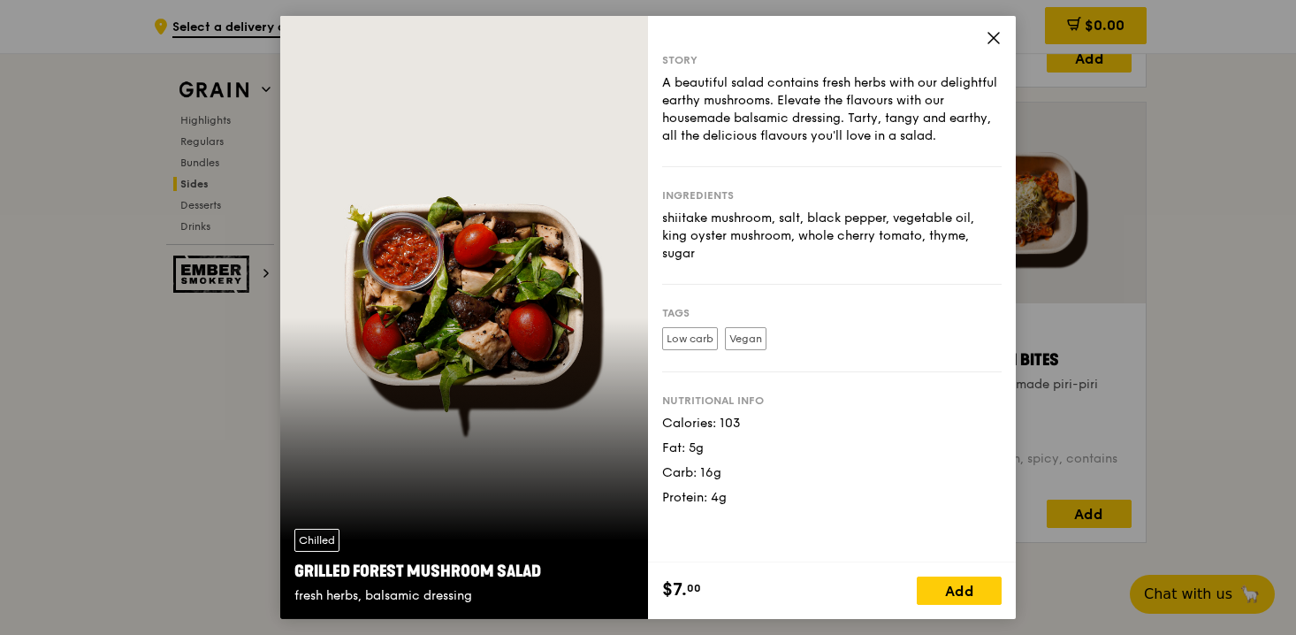
click at [1193, 207] on div "Chilled Grilled Forest Mushroom Salad fresh herbs, balsamic dressing Story A be…" at bounding box center [648, 317] width 1296 height 635
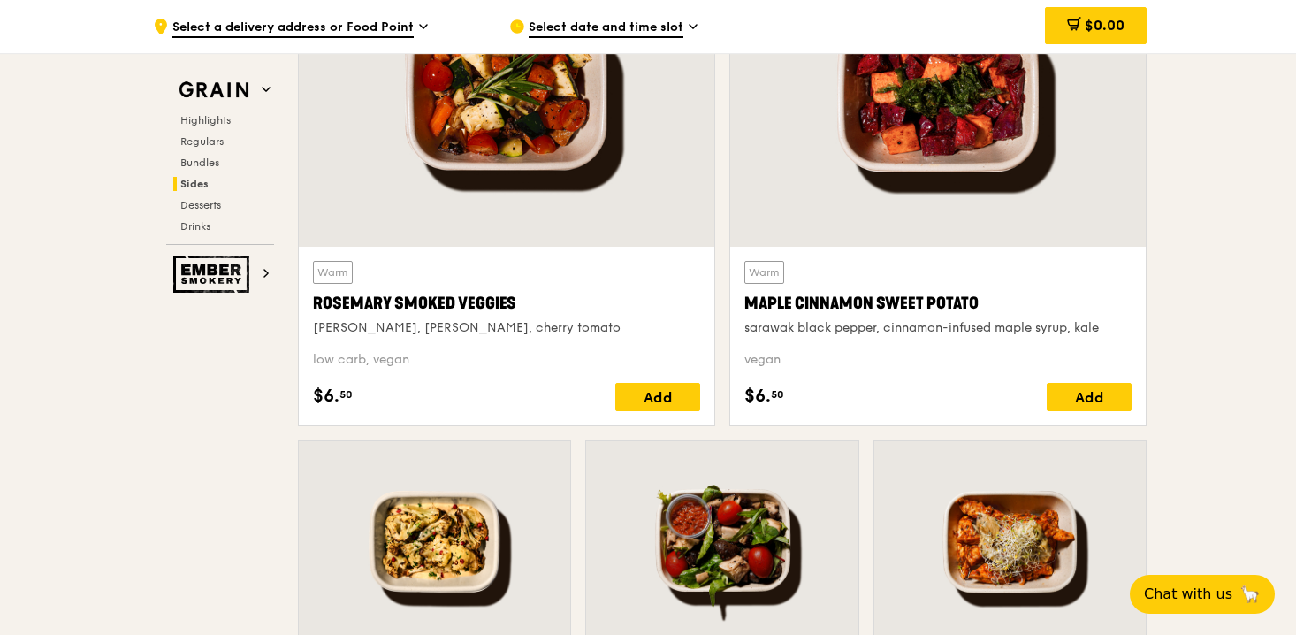
scroll to position [4158, 0]
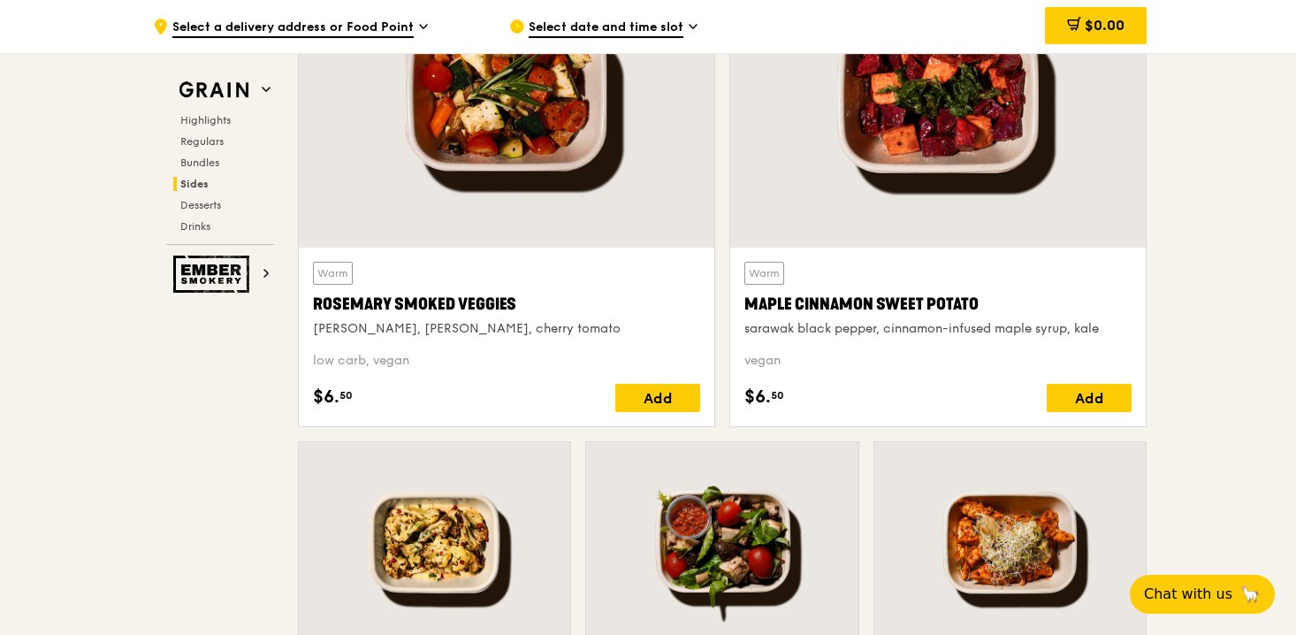
click at [408, 141] on div at bounding box center [507, 94] width 416 height 307
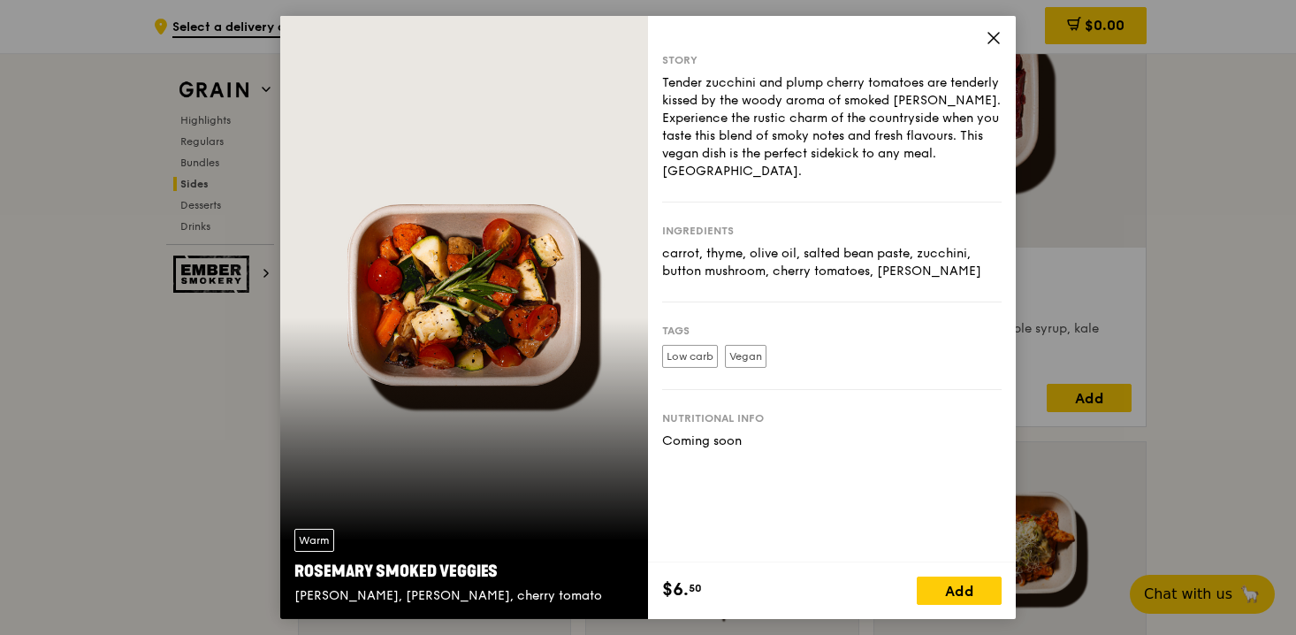
click at [1217, 299] on div "Warm [PERSON_NAME] Smoked Veggies [PERSON_NAME], cherry tomato Story Tender zuc…" at bounding box center [648, 317] width 1296 height 635
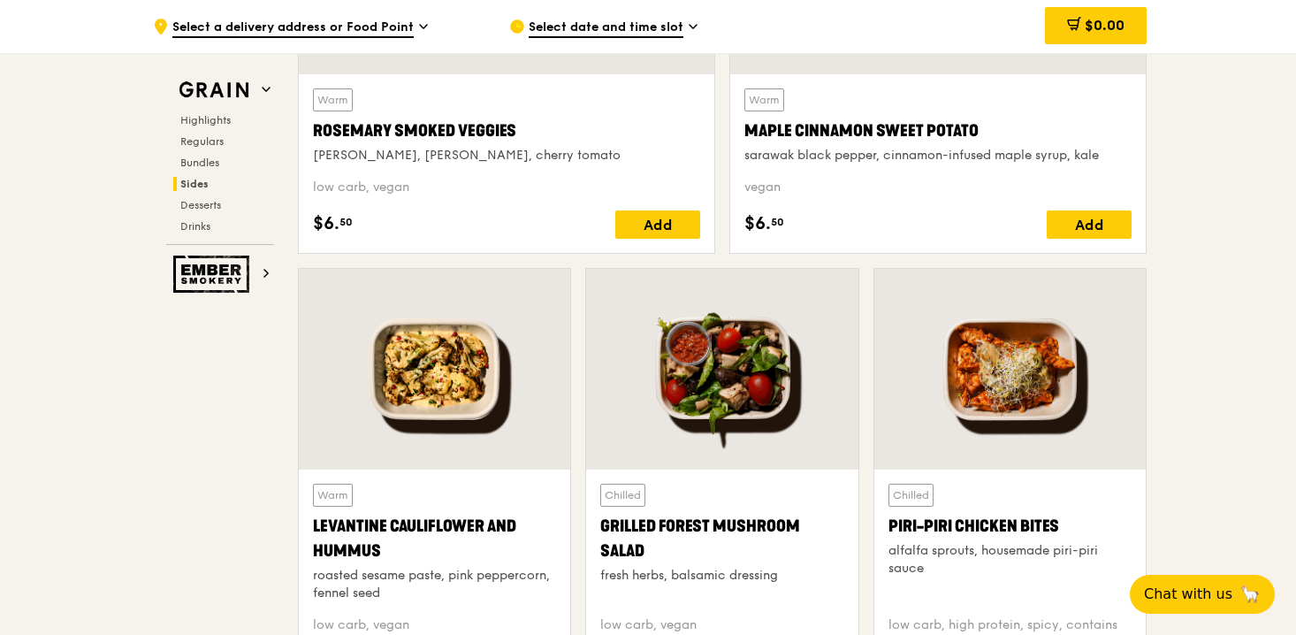
scroll to position [4342, 0]
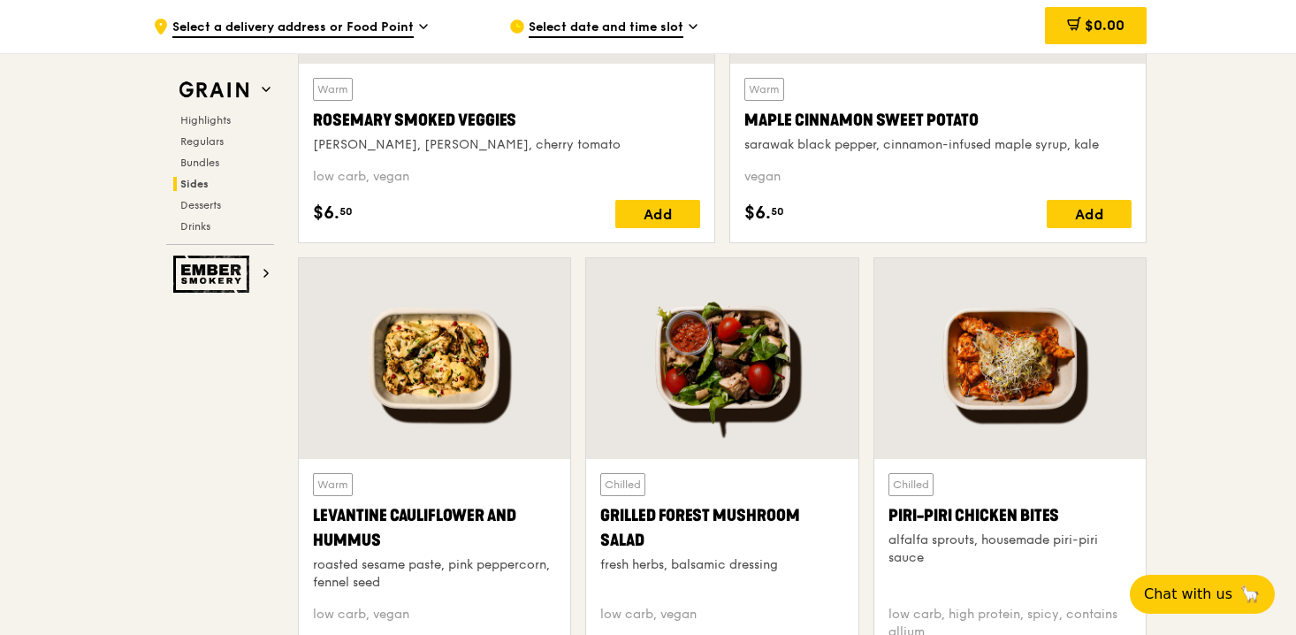
click at [730, 391] on div at bounding box center [721, 358] width 271 height 201
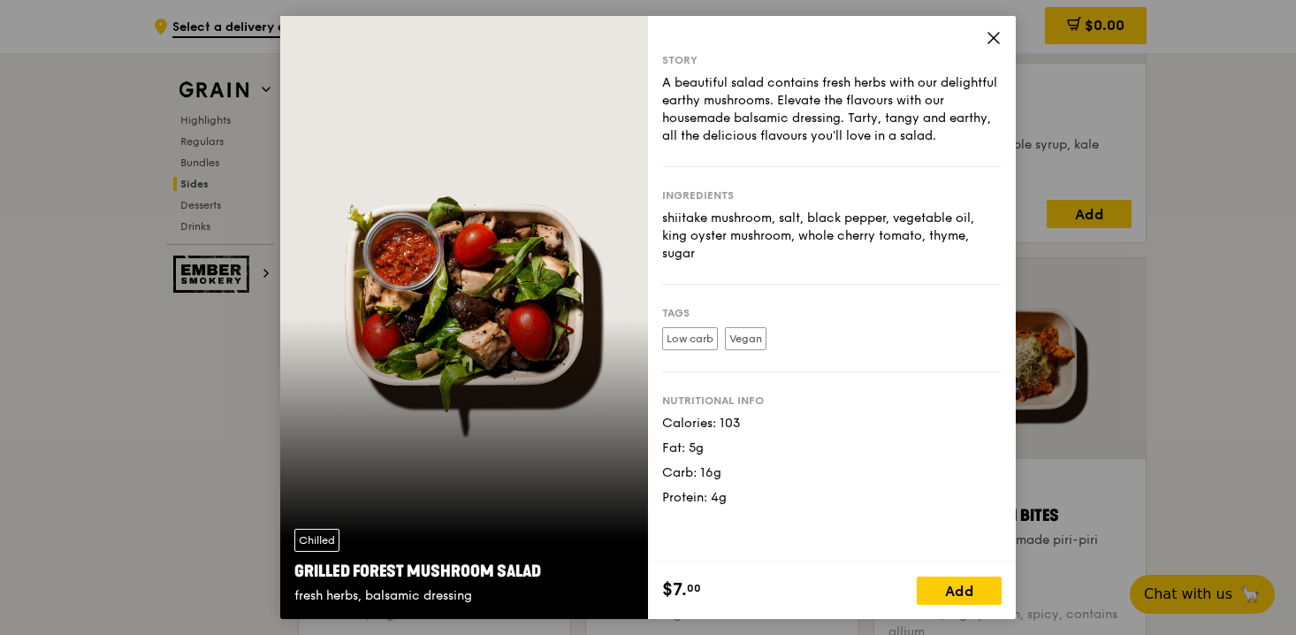
click at [1235, 253] on div "Chilled Grilled Forest Mushroom Salad fresh herbs, balsamic dressing Story A be…" at bounding box center [648, 317] width 1296 height 635
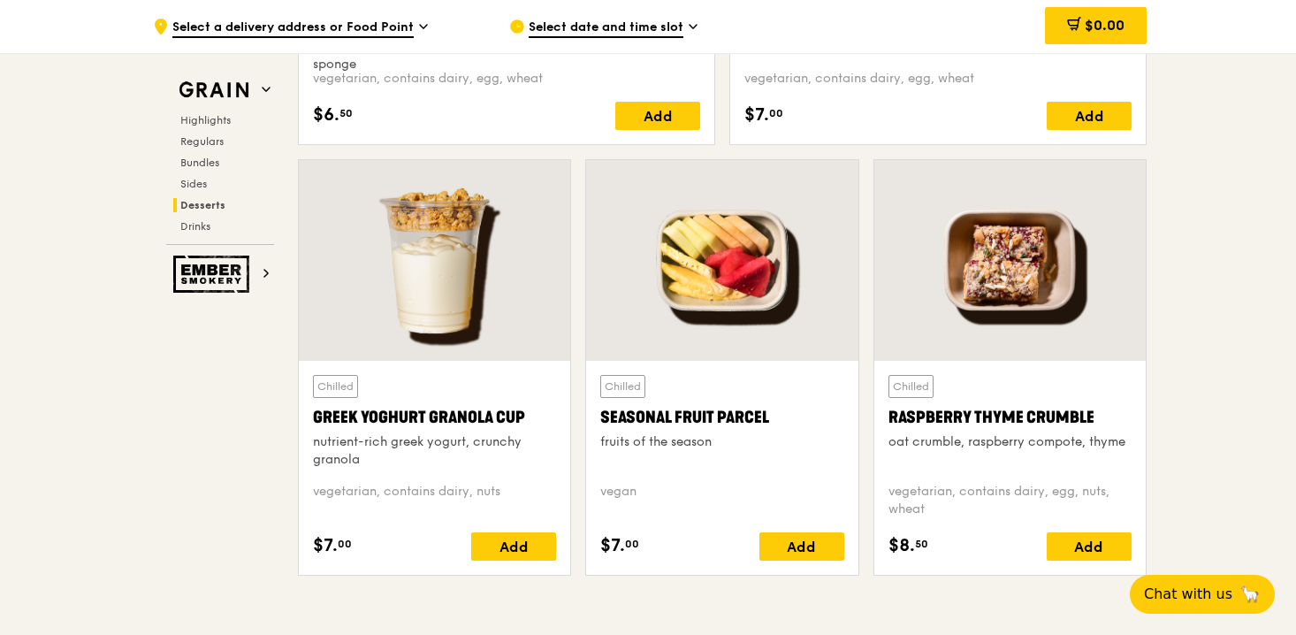
scroll to position [5540, 0]
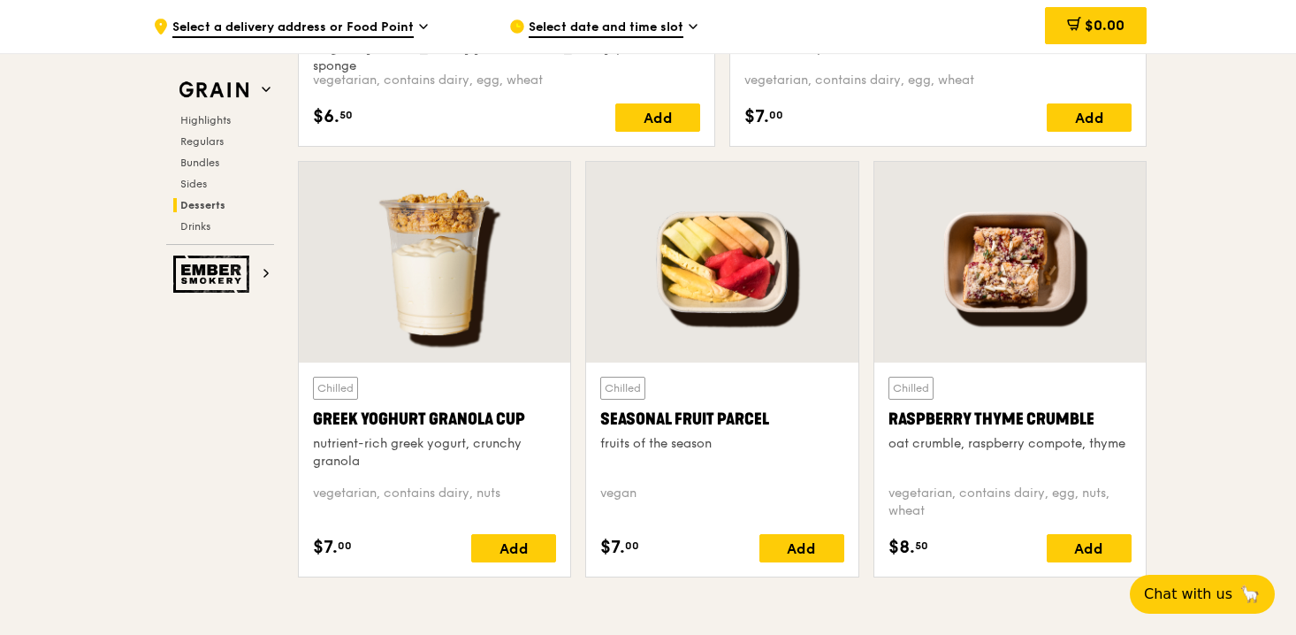
click at [689, 292] on div at bounding box center [721, 262] width 271 height 201
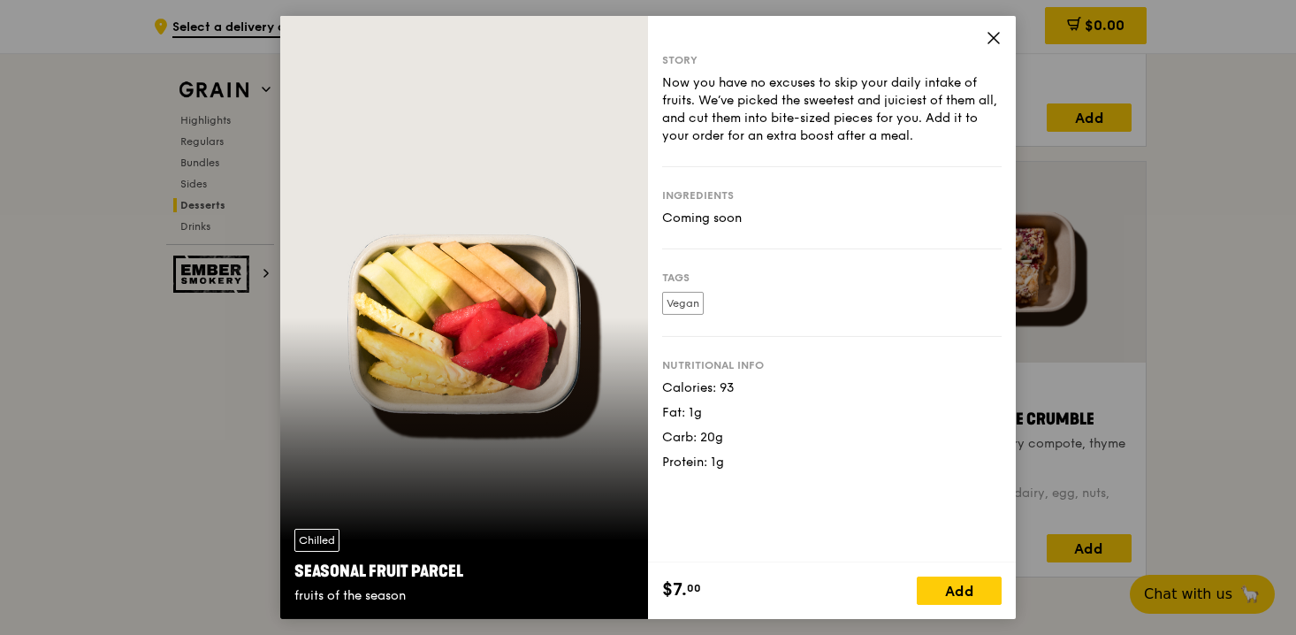
click at [1199, 161] on div "Chilled Seasonal Fruit Parcel fruits of the season Story Now you have no excuse…" at bounding box center [648, 317] width 1296 height 635
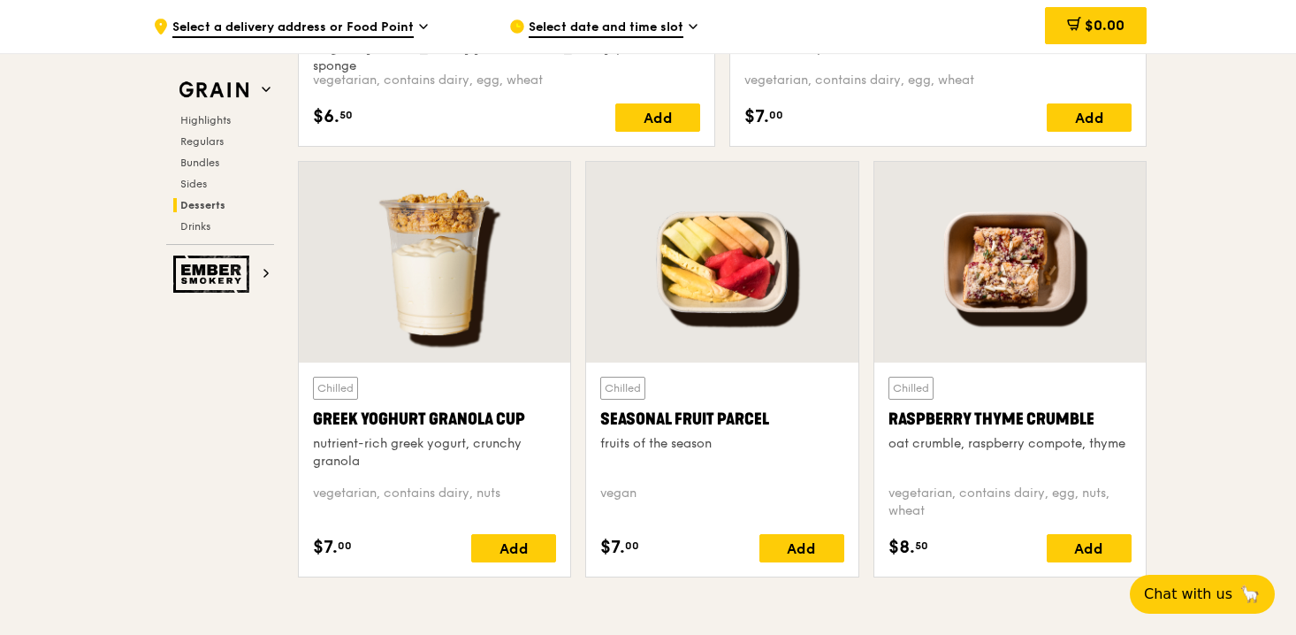
click at [453, 210] on div at bounding box center [434, 262] width 271 height 201
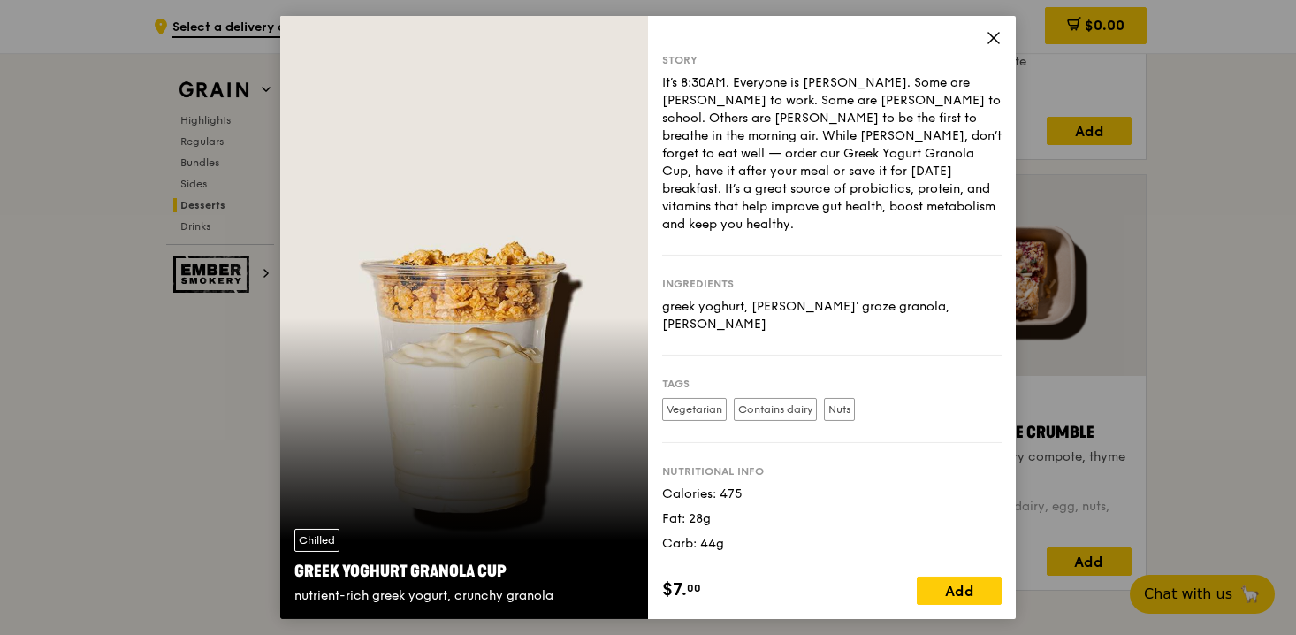
scroll to position [5526, 0]
click at [996, 34] on icon at bounding box center [994, 38] width 16 height 16
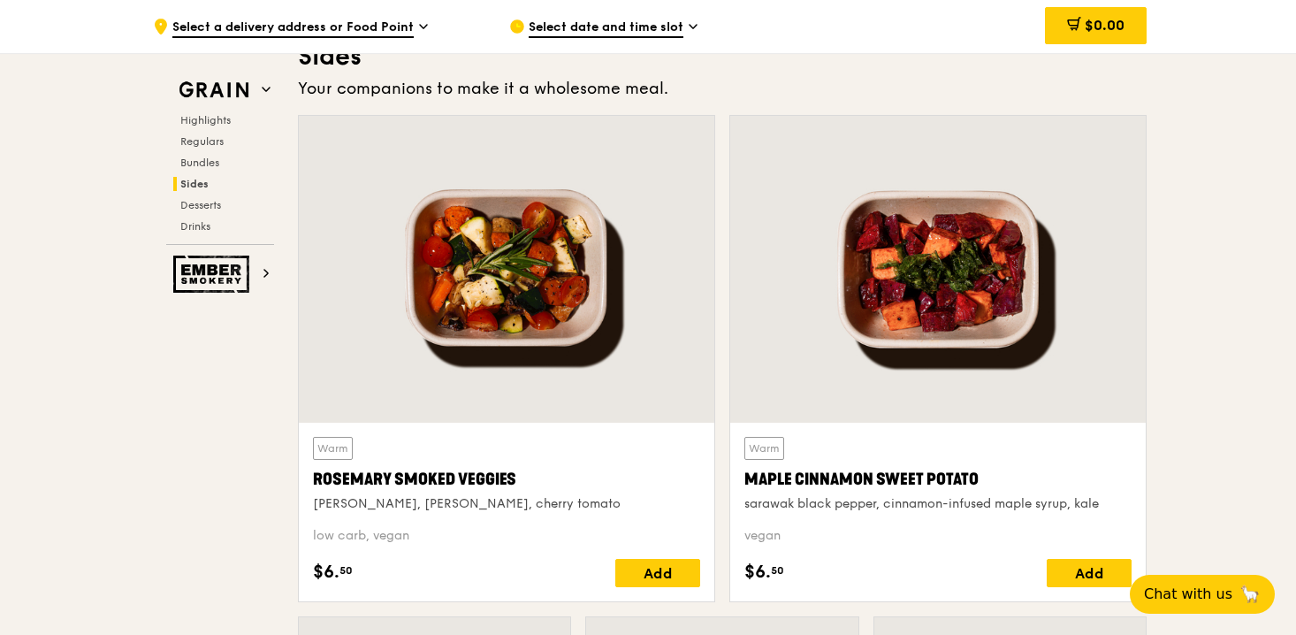
scroll to position [3970, 0]
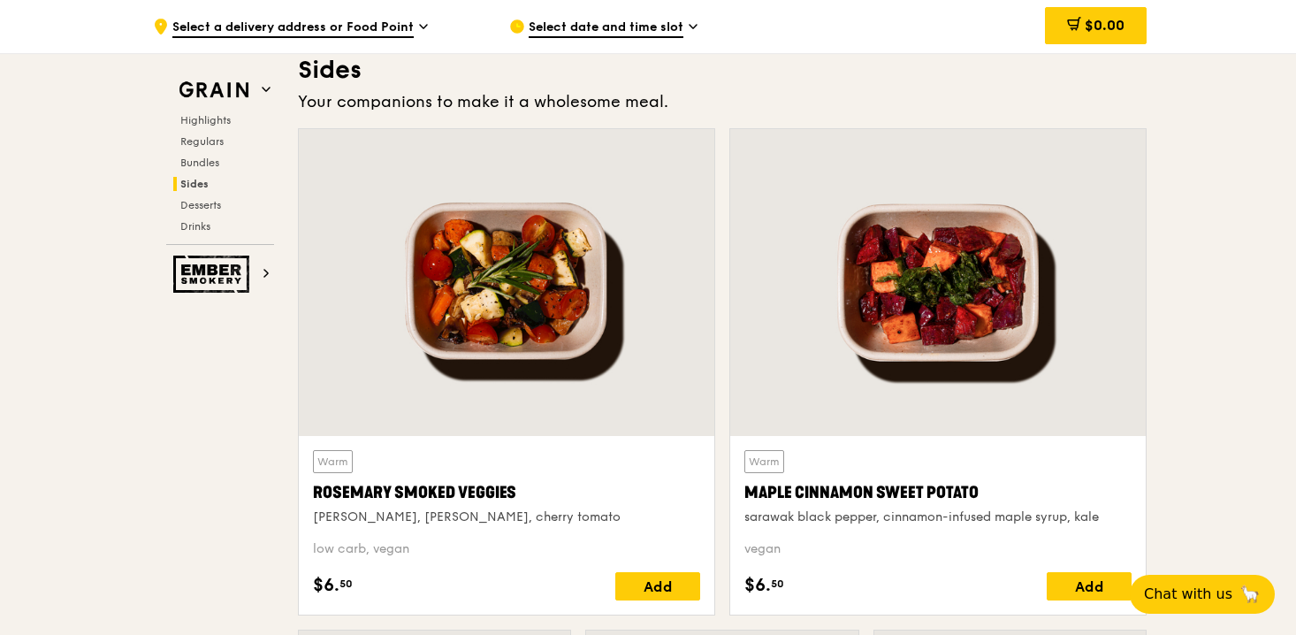
click at [543, 314] on div at bounding box center [507, 282] width 416 height 307
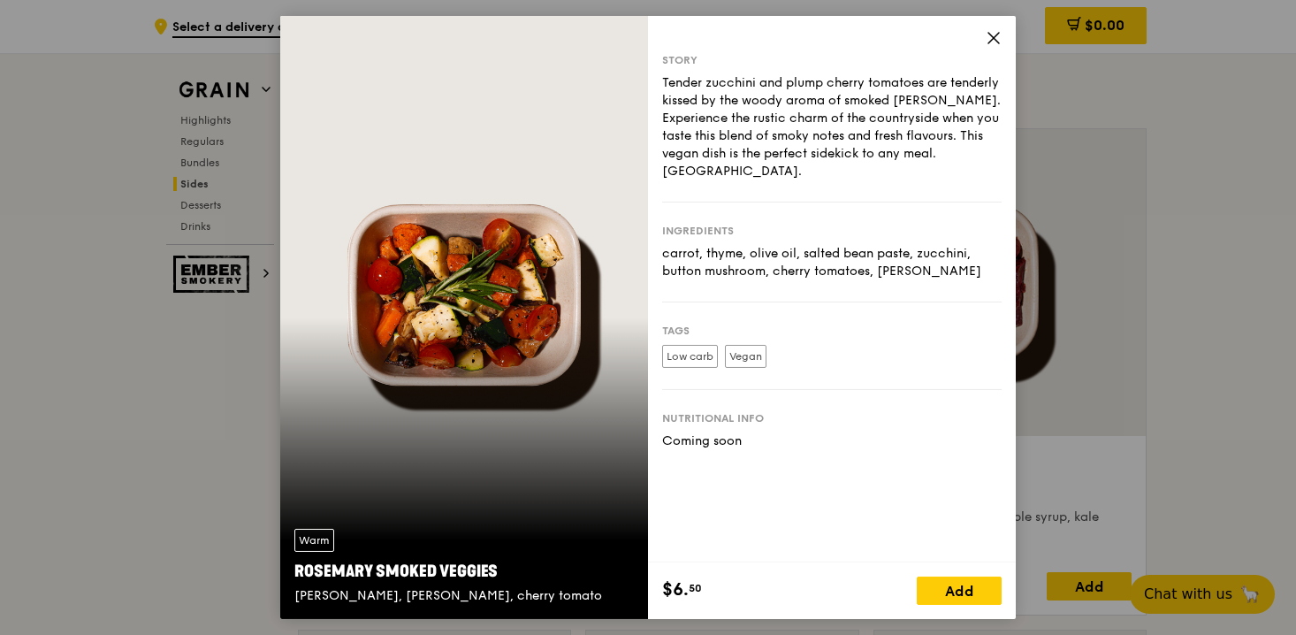
click at [1191, 269] on div "Warm [PERSON_NAME] Smoked Veggies [PERSON_NAME], cherry tomato Story Tender zuc…" at bounding box center [648, 317] width 1296 height 635
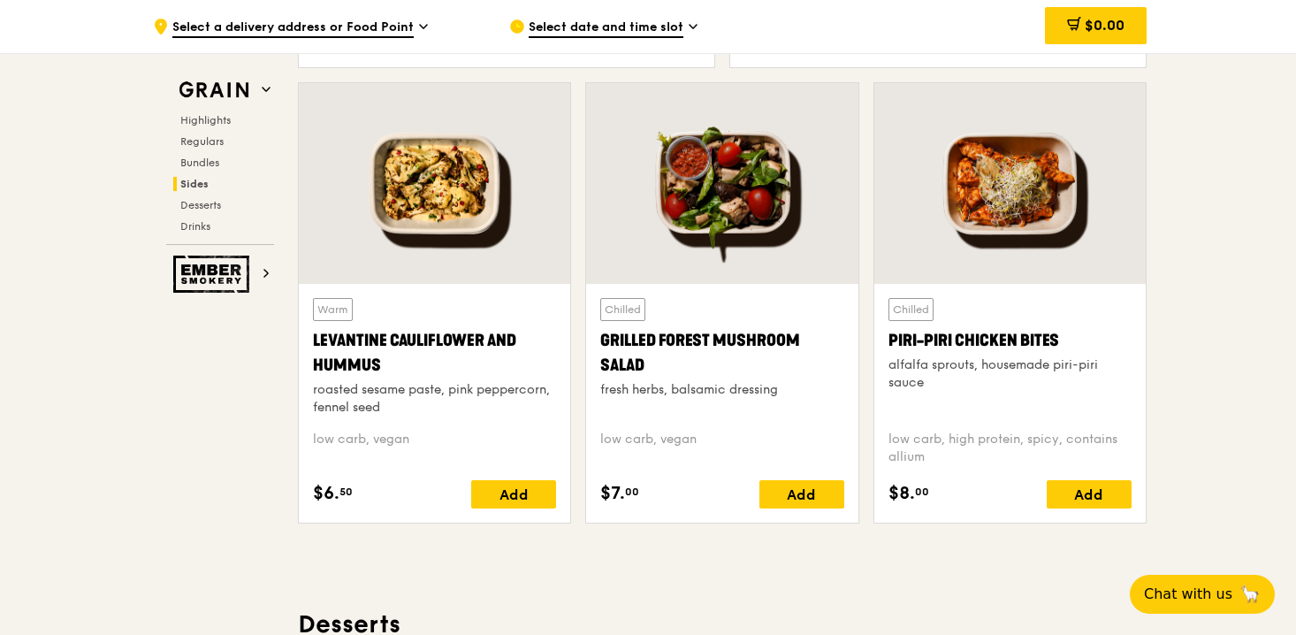
scroll to position [4516, 0]
